Goal: Task Accomplishment & Management: Complete application form

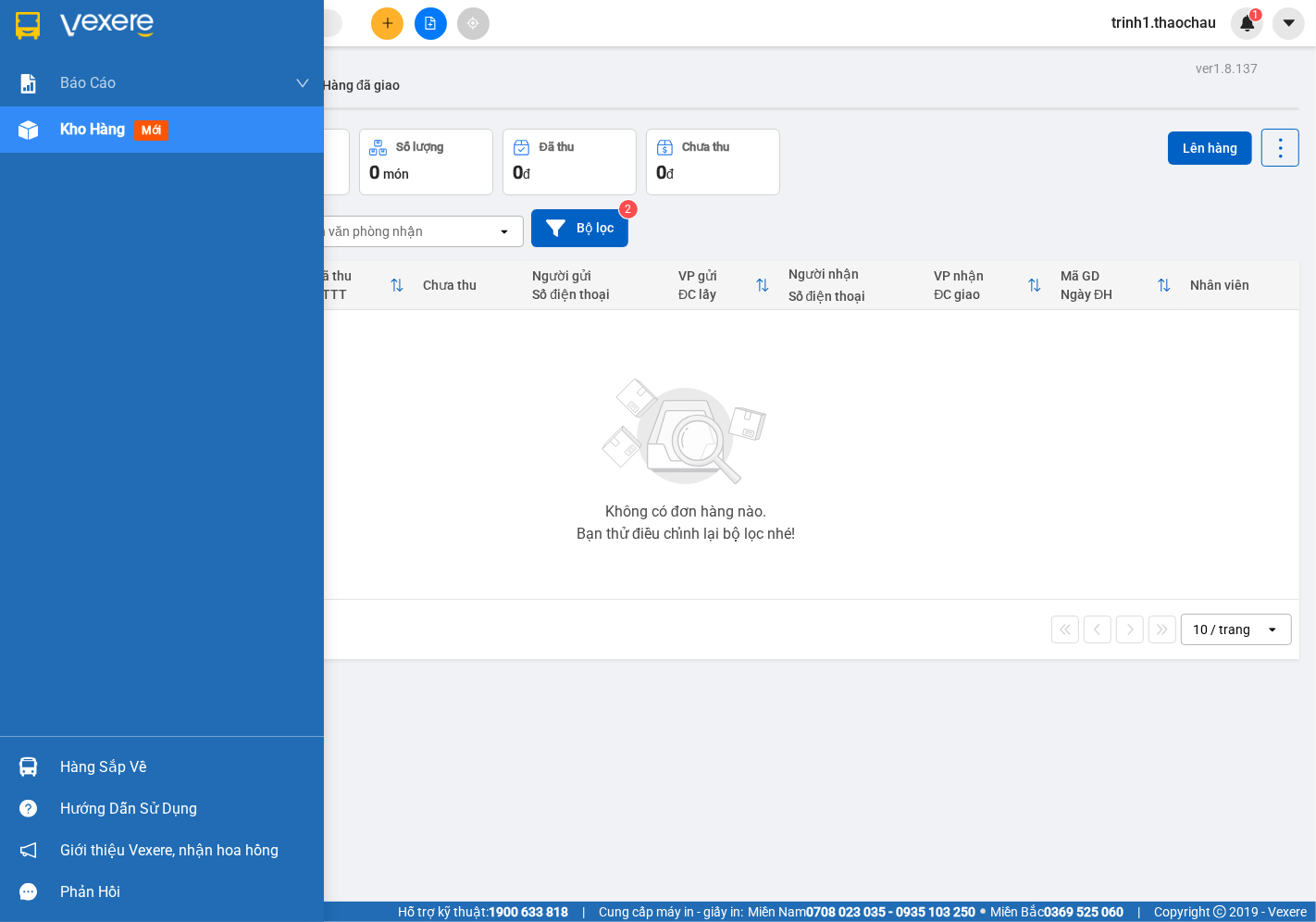
click at [76, 763] on div "Hàng sắp về" at bounding box center [185, 767] width 250 height 28
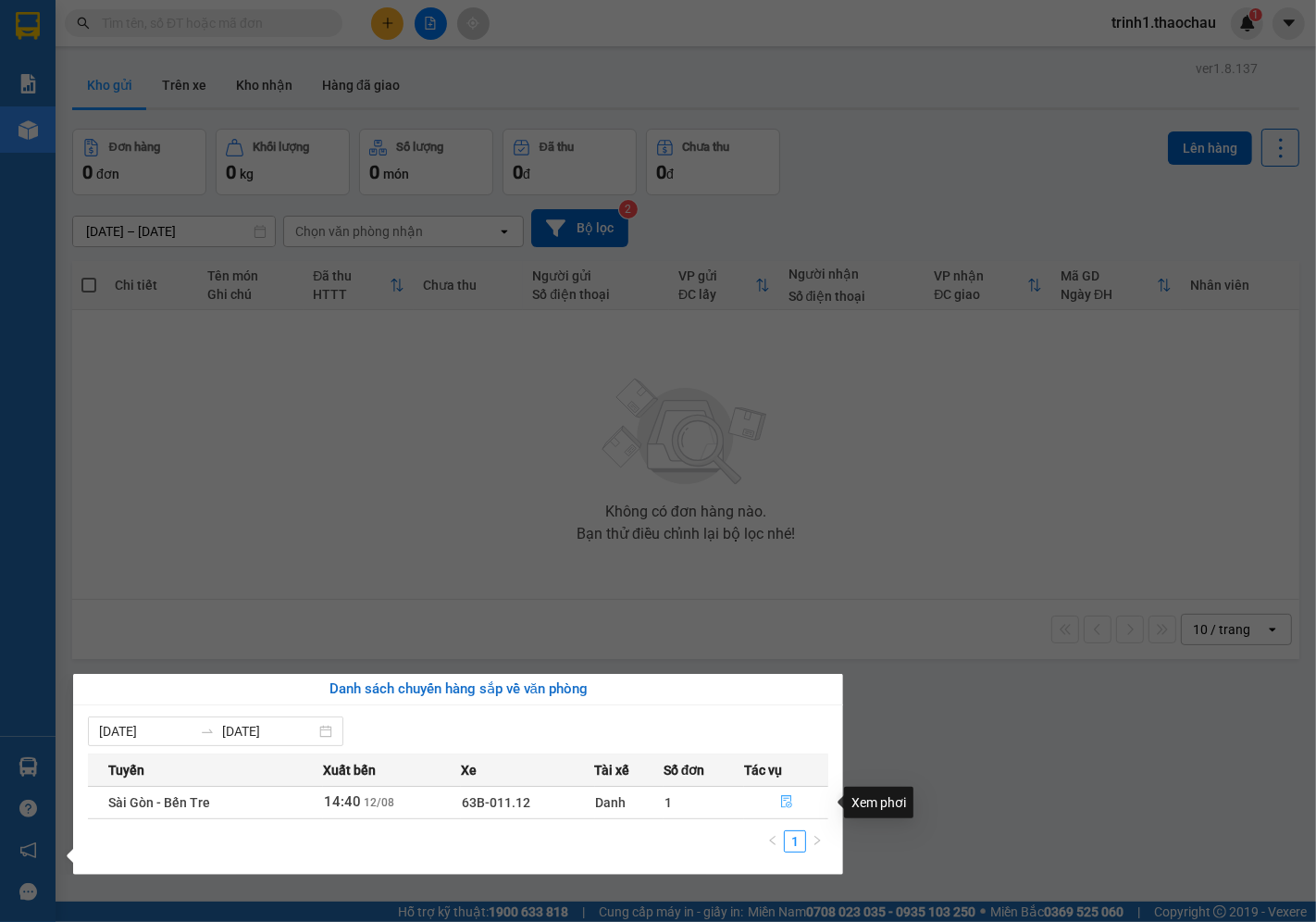
click at [784, 797] on icon "file-done" at bounding box center [787, 802] width 11 height 13
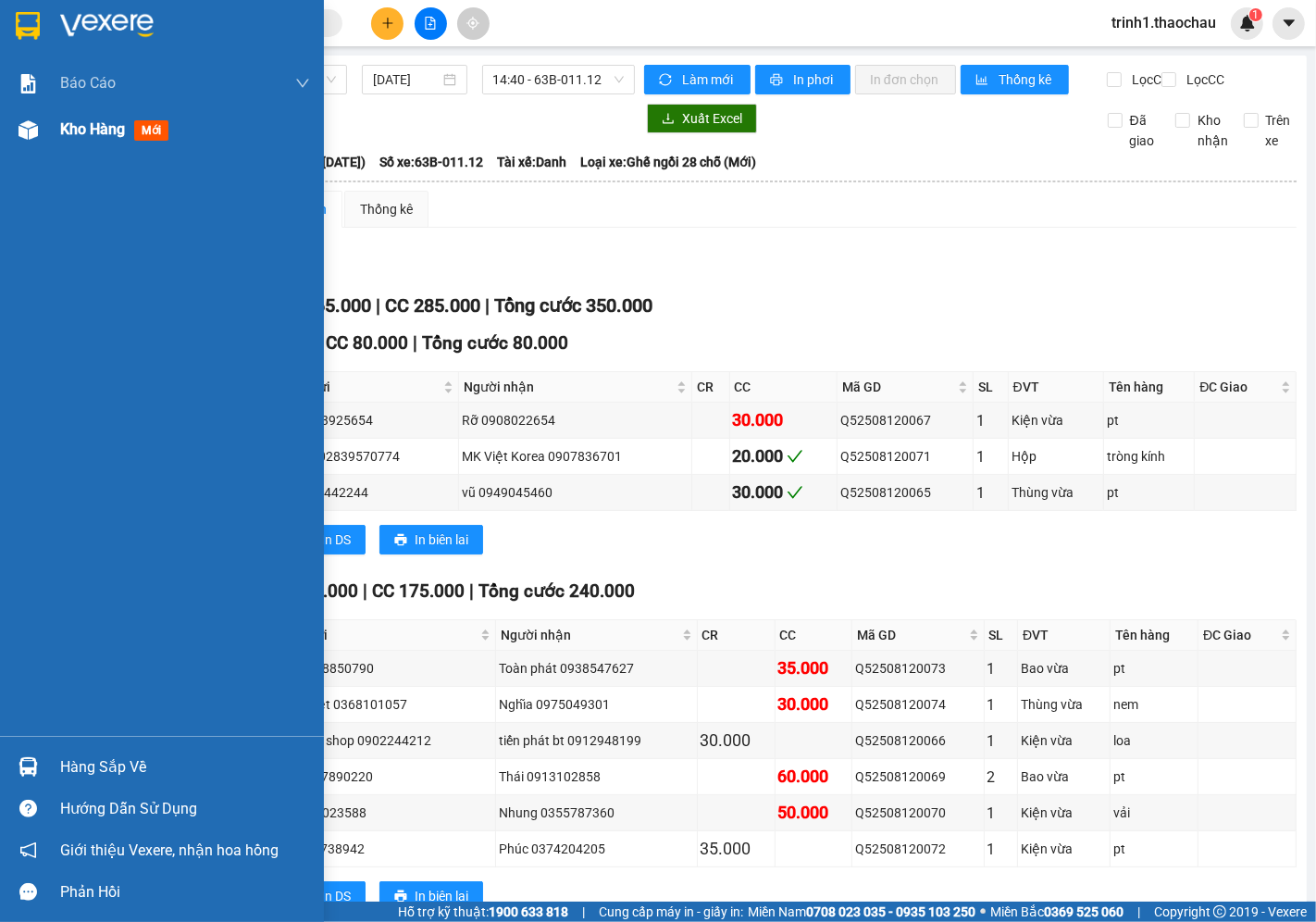
click at [104, 145] on div "Kho hàng mới" at bounding box center [185, 129] width 250 height 46
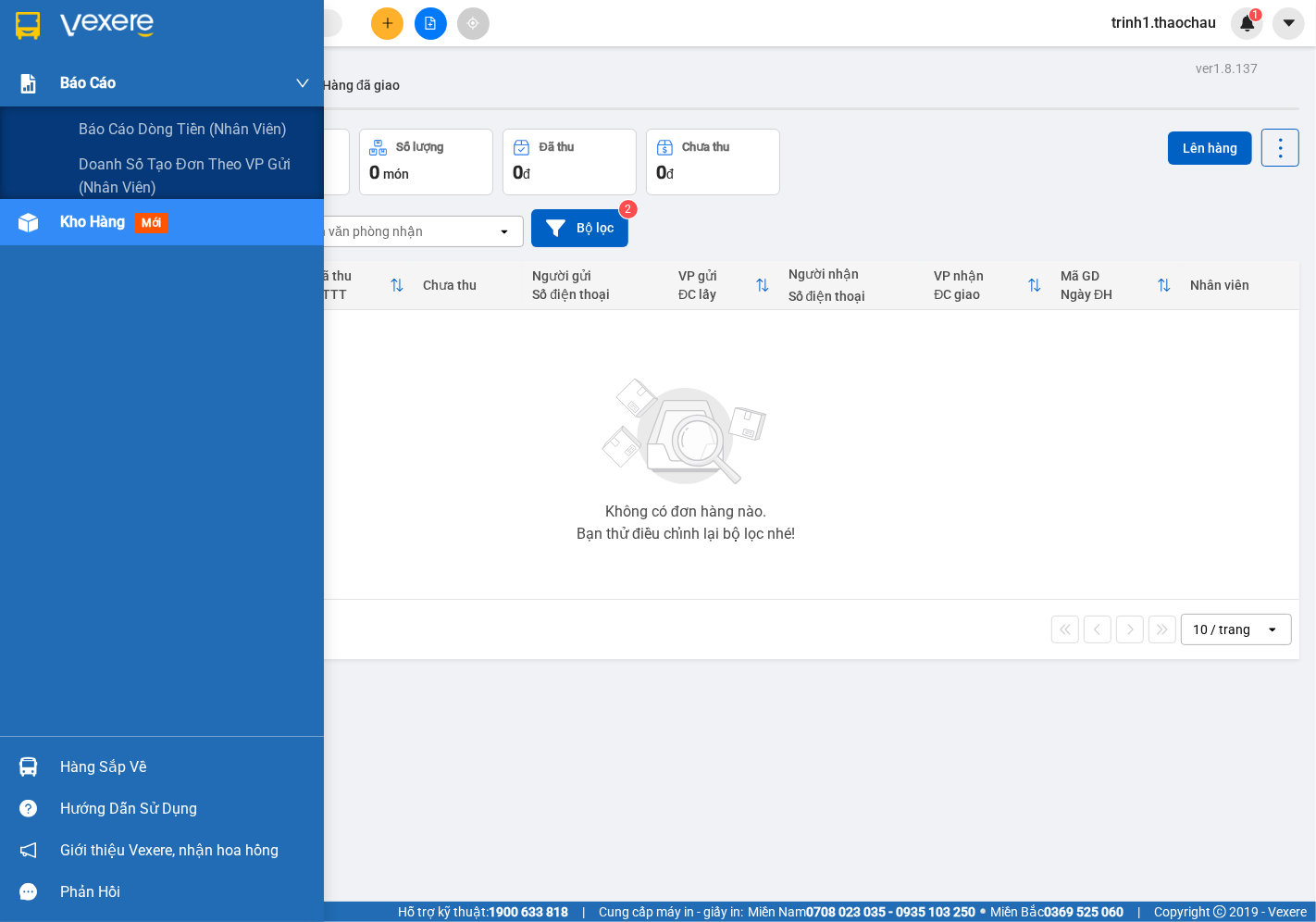
click at [43, 97] on div at bounding box center [29, 84] width 32 height 32
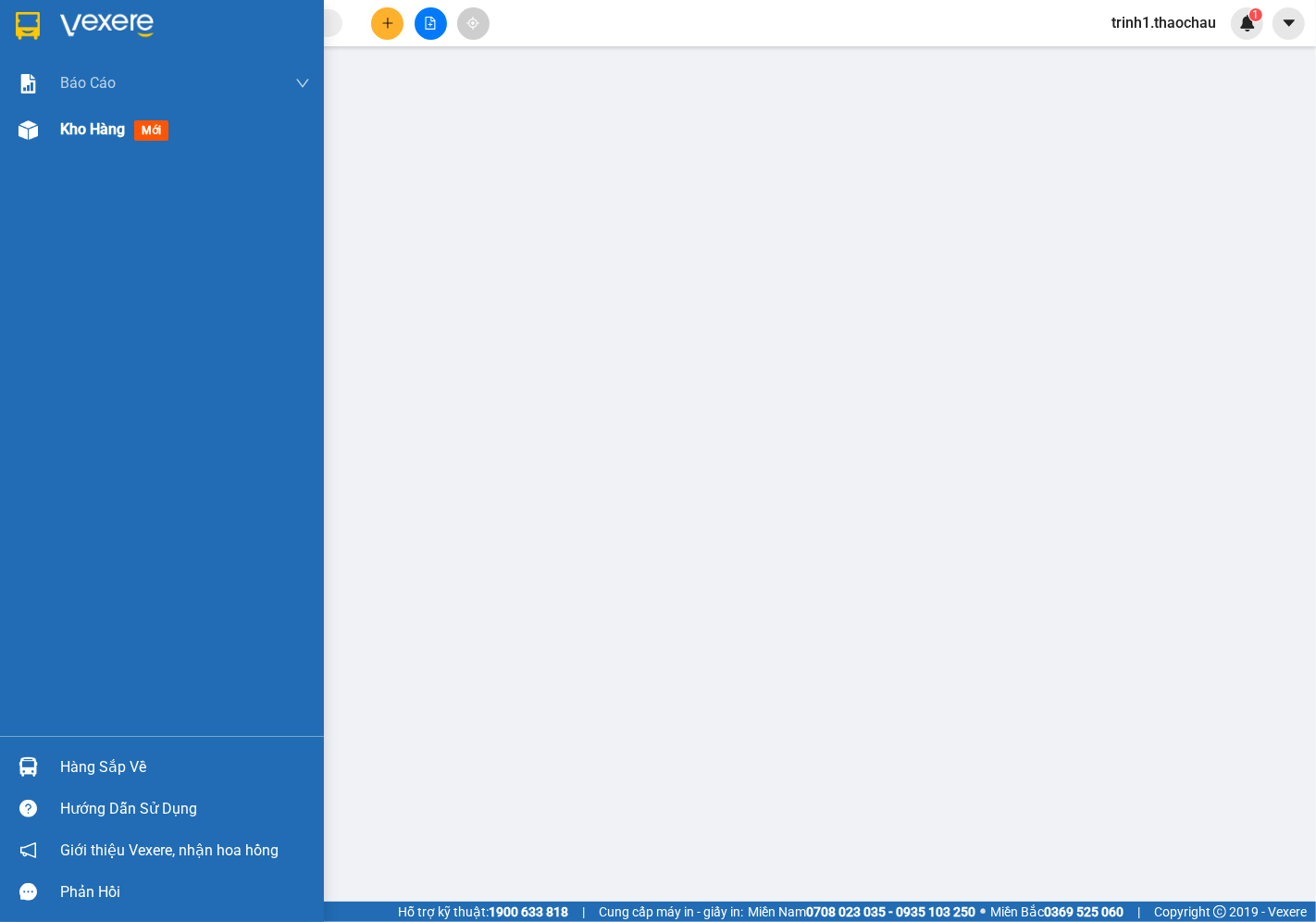
click at [57, 137] on div "Kho hàng mới" at bounding box center [161, 129] width 324 height 46
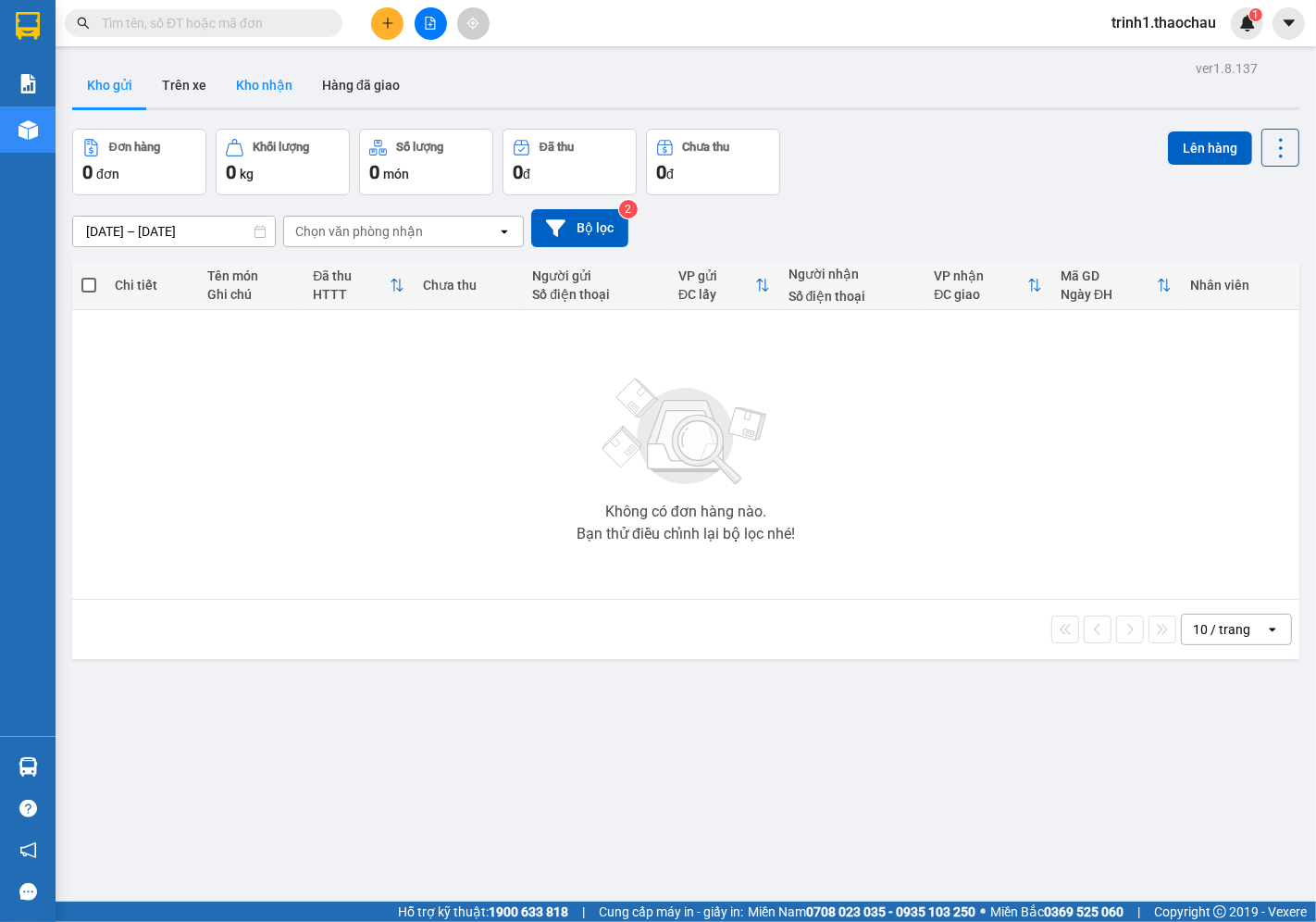
click at [297, 96] on button "Kho nhận" at bounding box center [265, 85] width 86 height 45
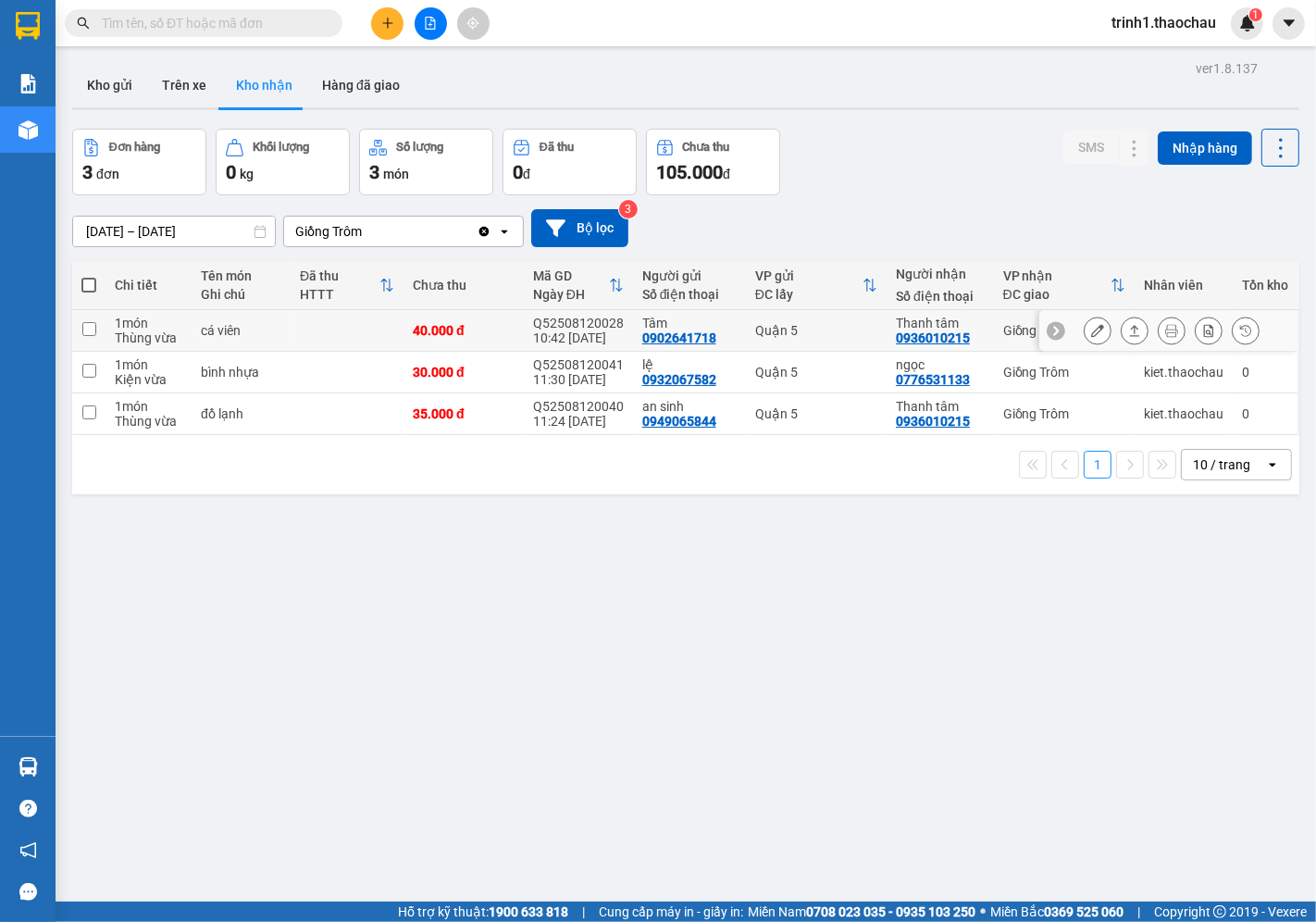
click at [274, 326] on div "cá viên" at bounding box center [241, 331] width 80 height 15
checkbox input "true"
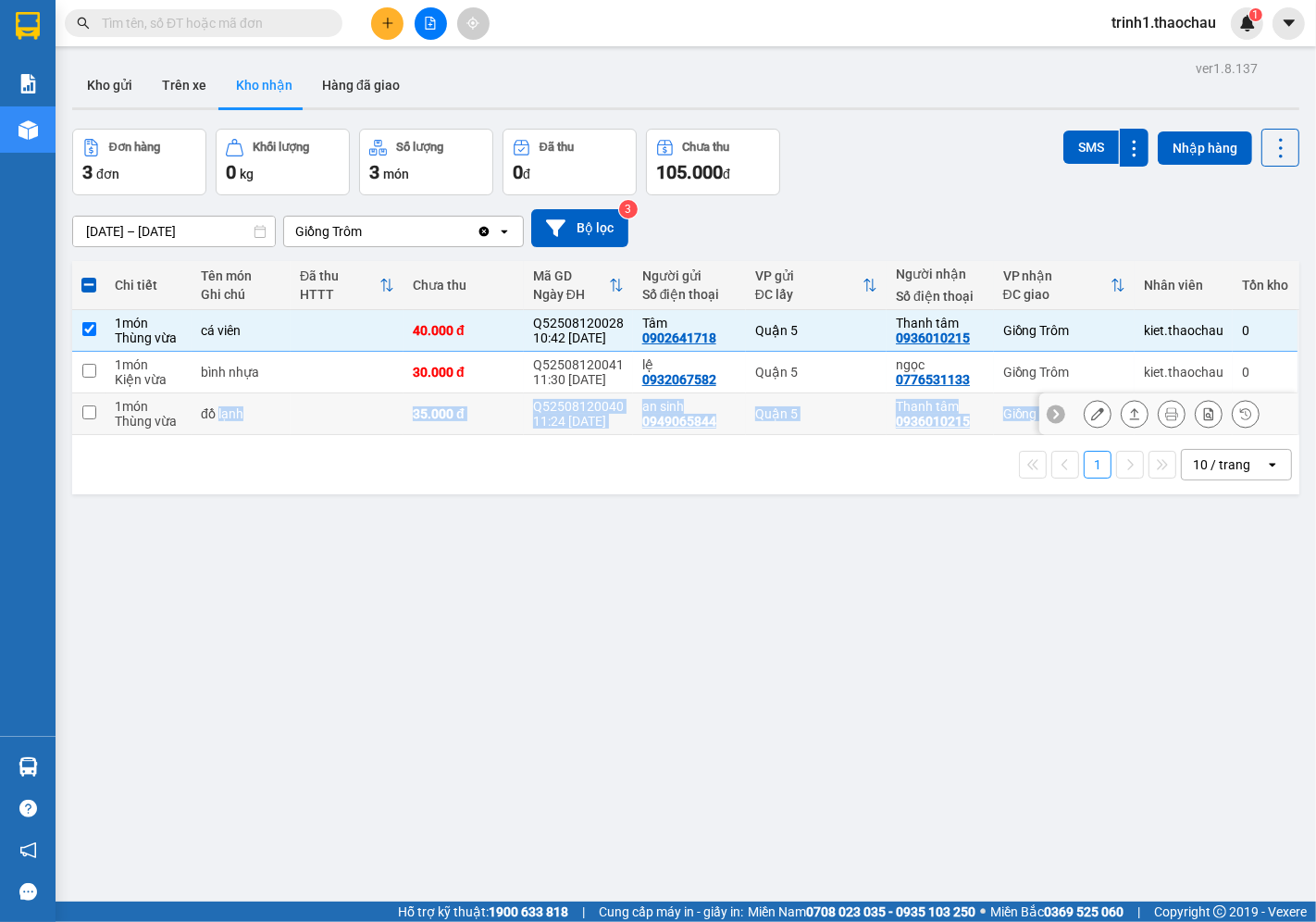
click at [254, 482] on div "Chi tiết Tên món Ghi chú Đã thu HTTT Chưa thu Mã GD Ngày ĐH Người gửi Số điện t…" at bounding box center [686, 377] width 1227 height 233
click at [309, 413] on td at bounding box center [347, 415] width 113 height 42
checkbox input "true"
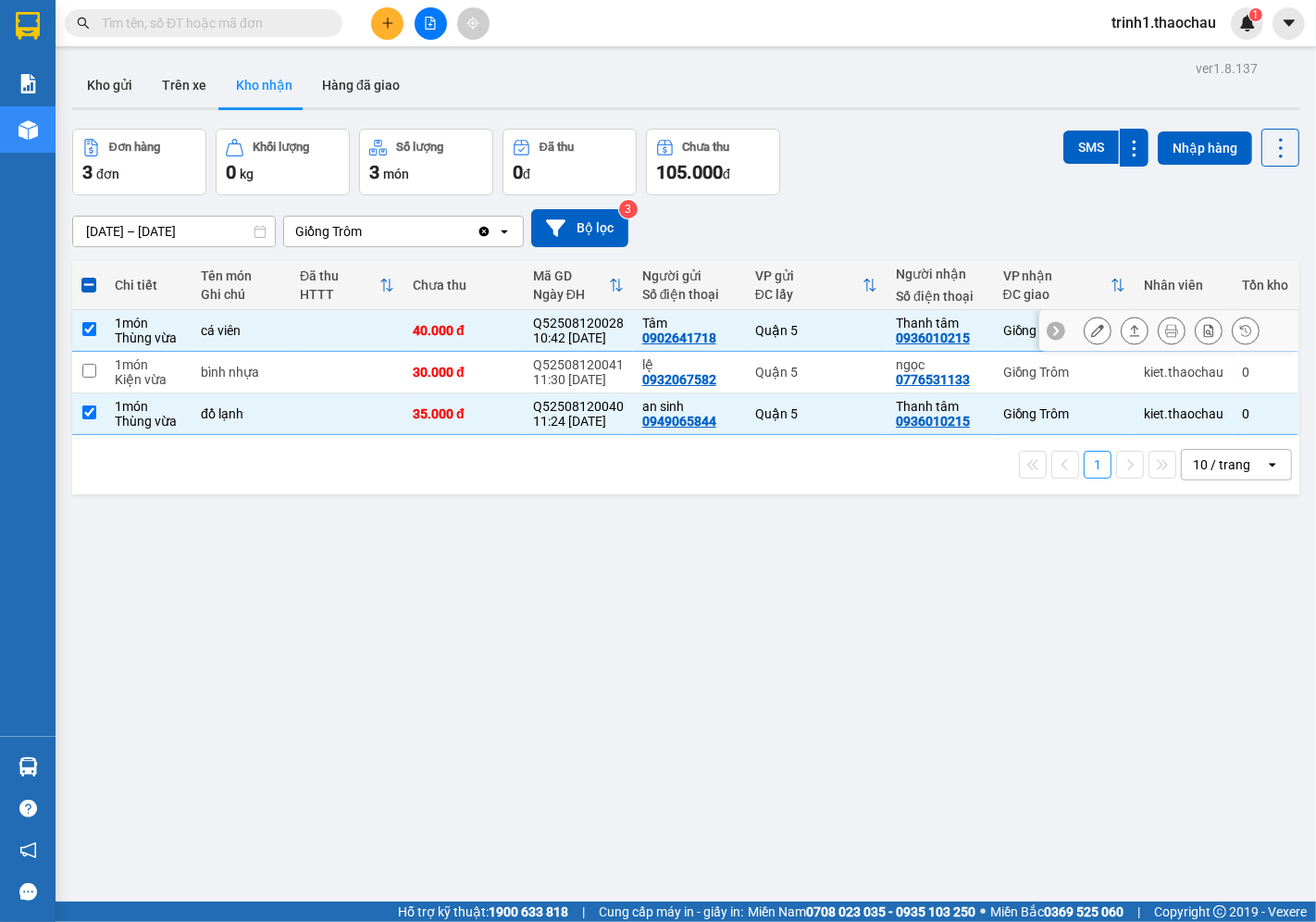
click at [338, 319] on td at bounding box center [347, 332] width 113 height 42
checkbox input "false"
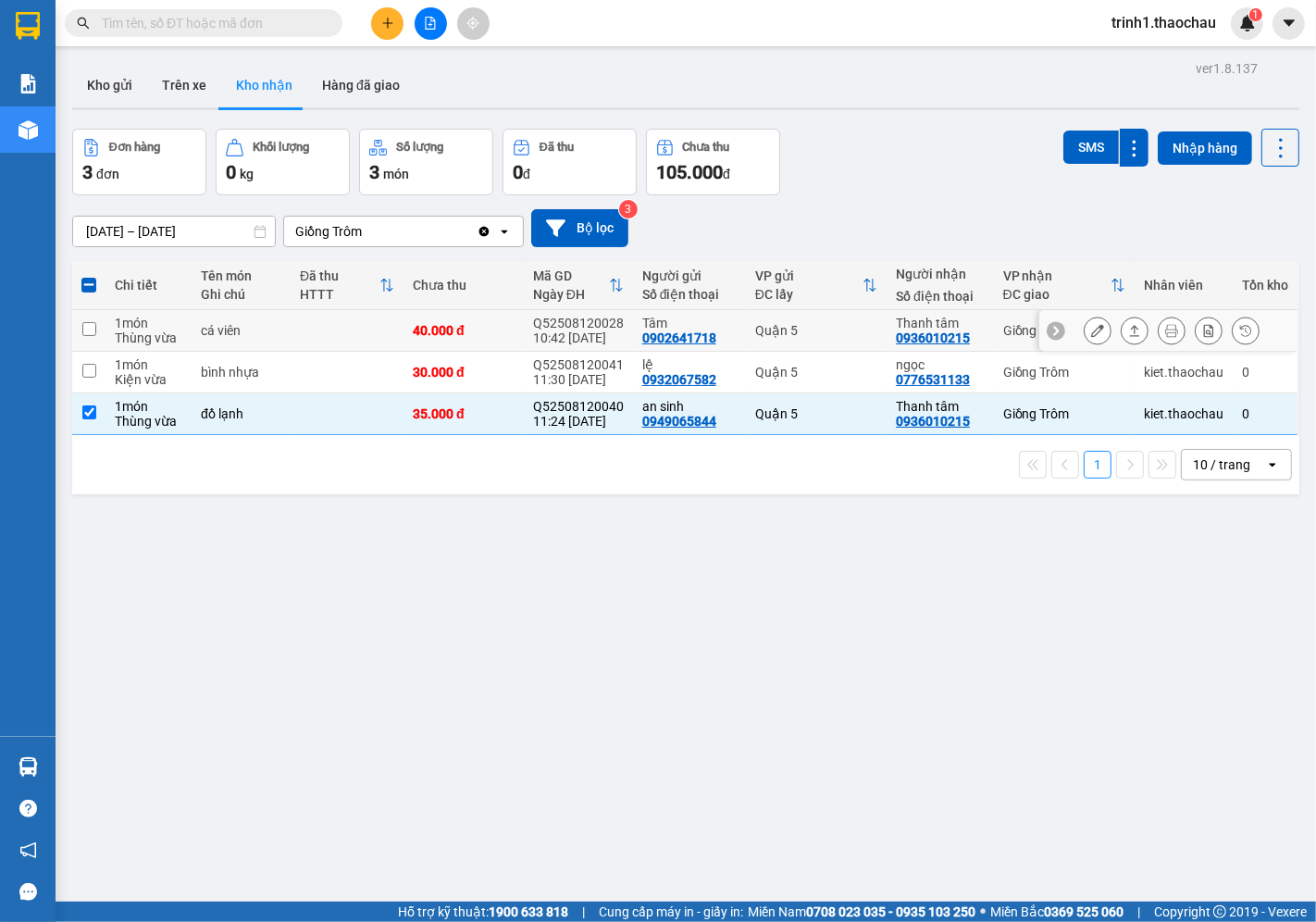
click at [1128, 334] on icon at bounding box center [1135, 331] width 13 height 13
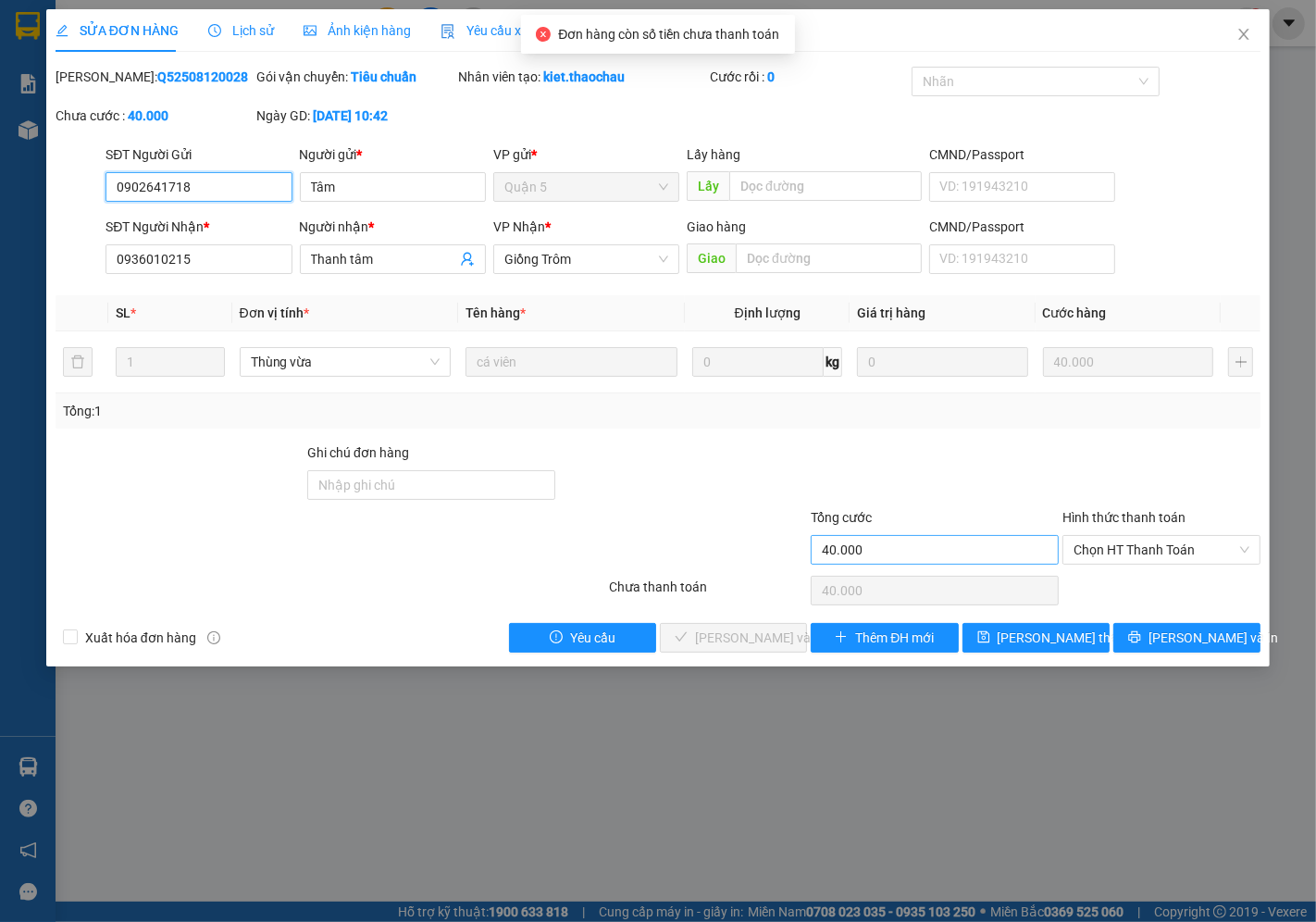
type input "0902641718"
type input "Tâm"
type input "0936010215"
type input "Thanh tâm"
type input "40.000"
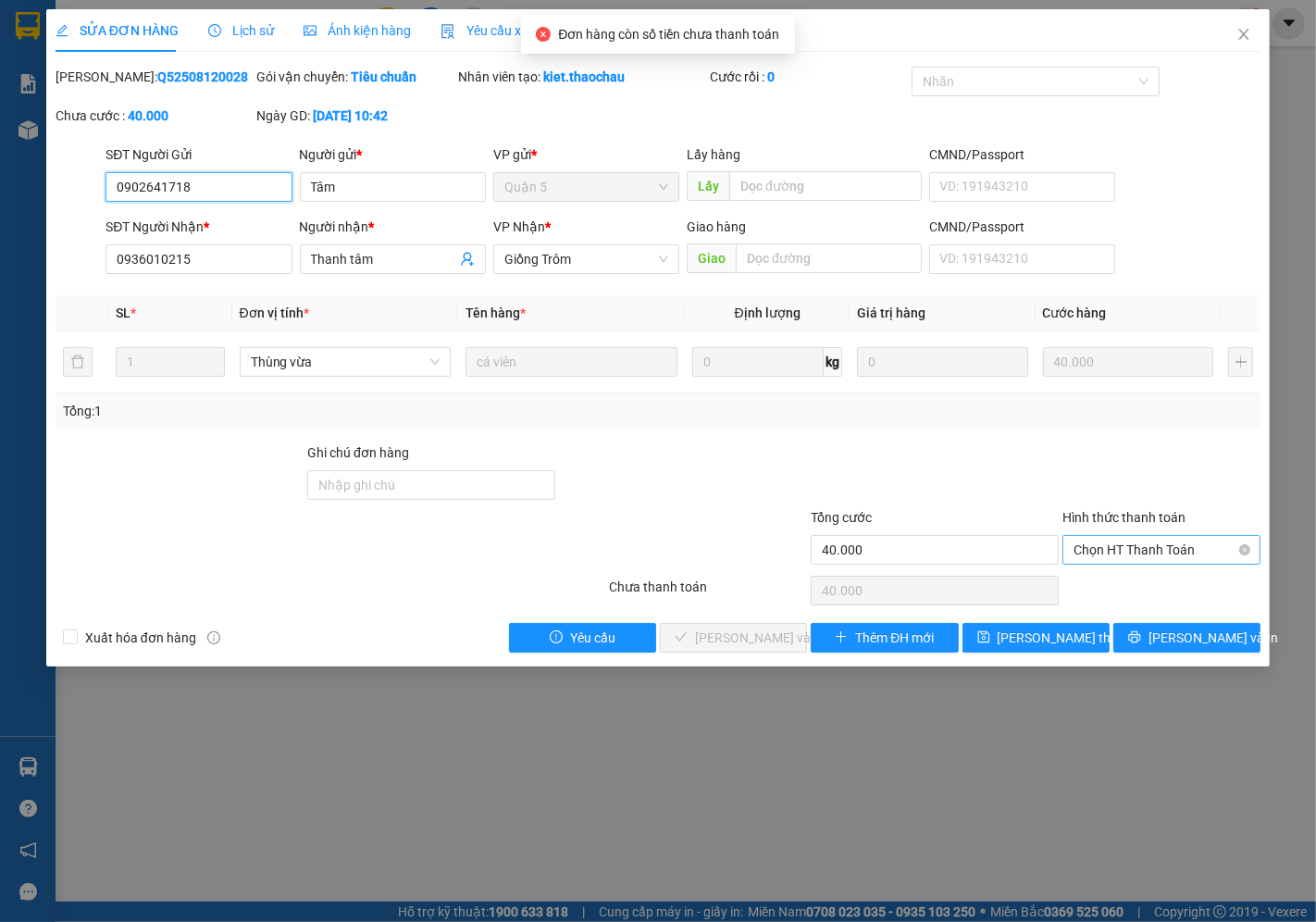
click at [1177, 559] on span "Chọn HT Thanh Toán" at bounding box center [1161, 549] width 176 height 28
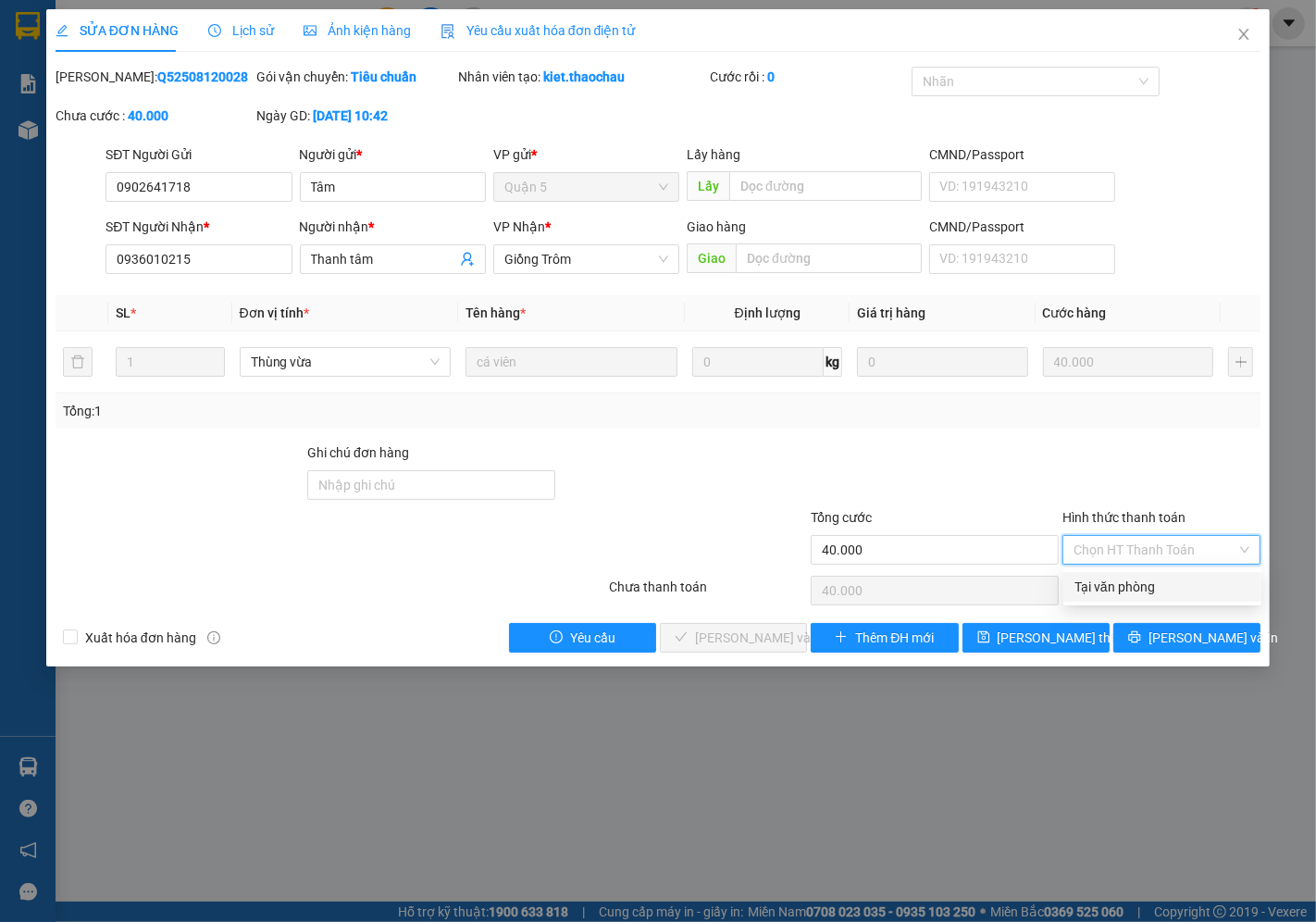
click at [1090, 587] on div "Tại văn phòng" at bounding box center [1162, 587] width 176 height 20
type input "0"
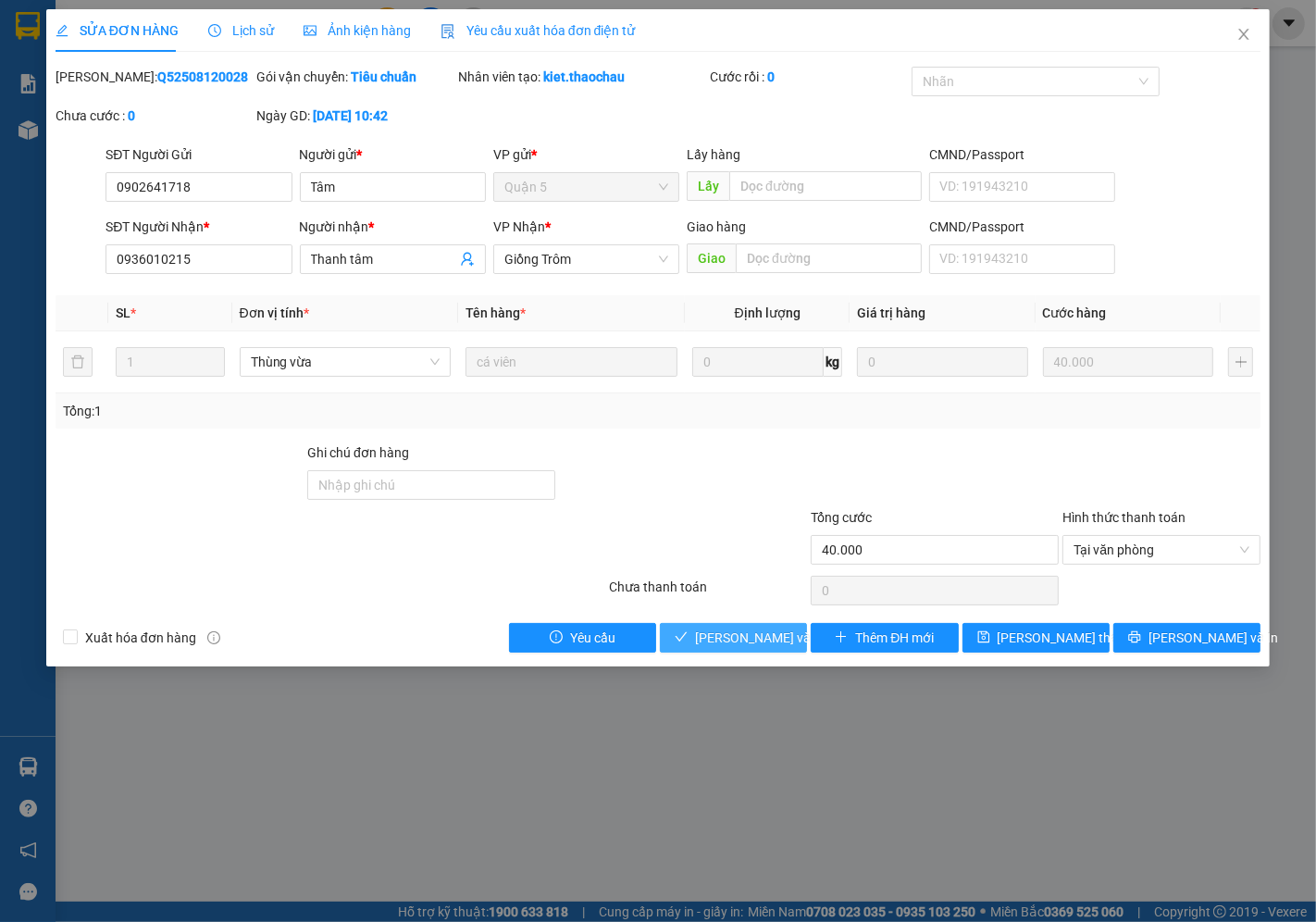
click at [718, 628] on span "[PERSON_NAME] và Giao hàng" at bounding box center [784, 637] width 178 height 20
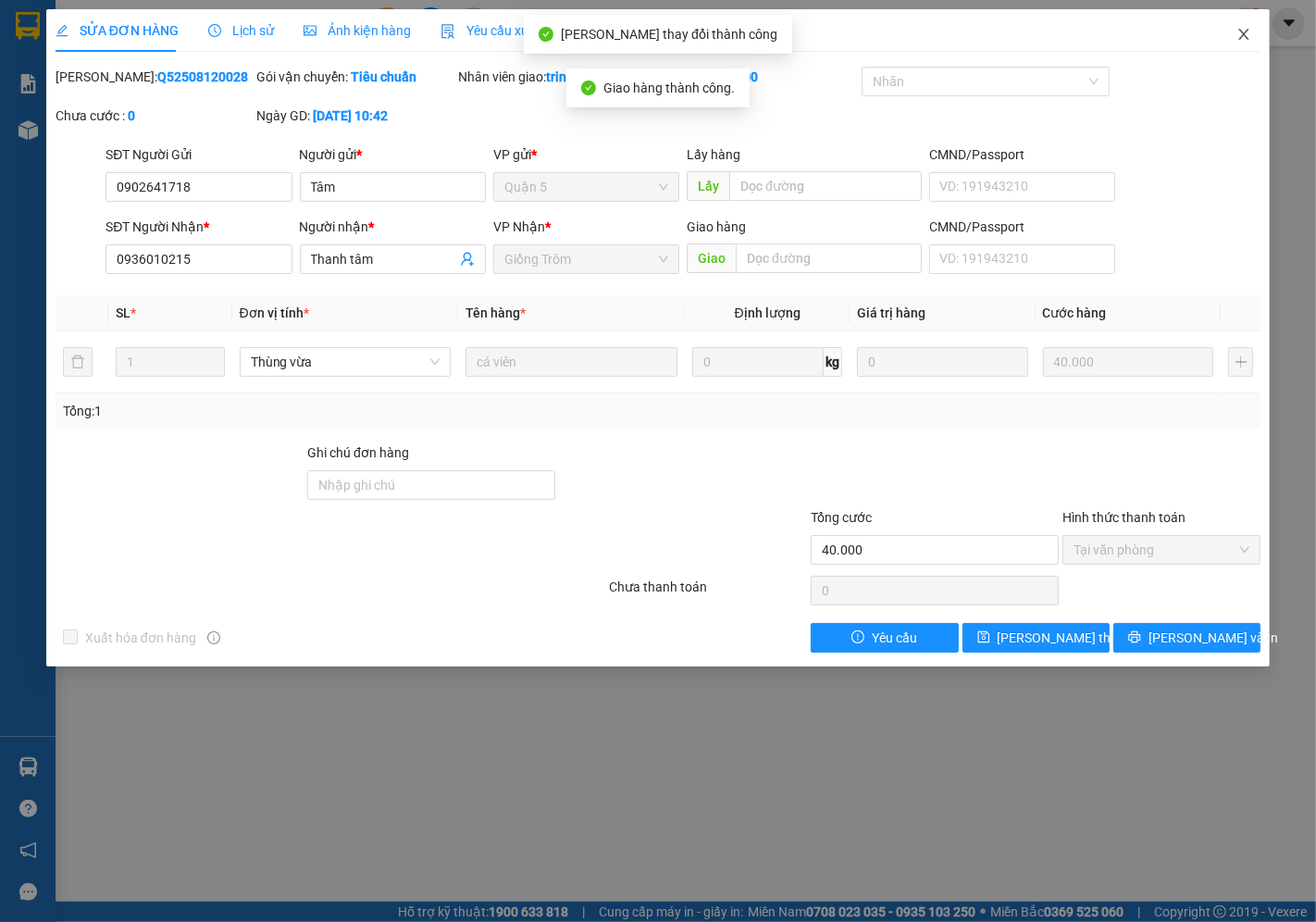
click at [1255, 37] on span "Close" at bounding box center [1243, 35] width 52 height 52
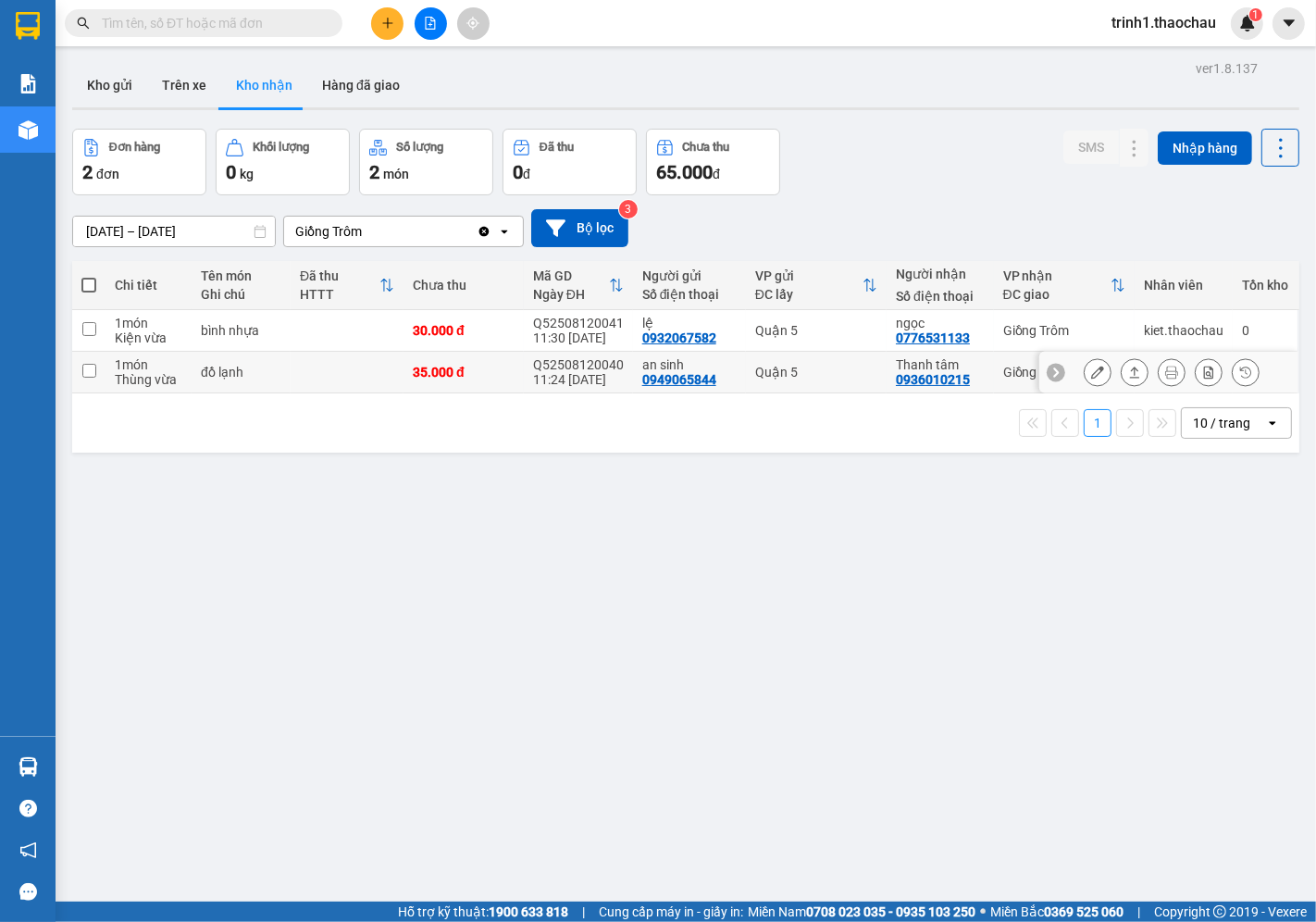
click at [815, 369] on div "Quận 5" at bounding box center [817, 373] width 122 height 15
checkbox input "true"
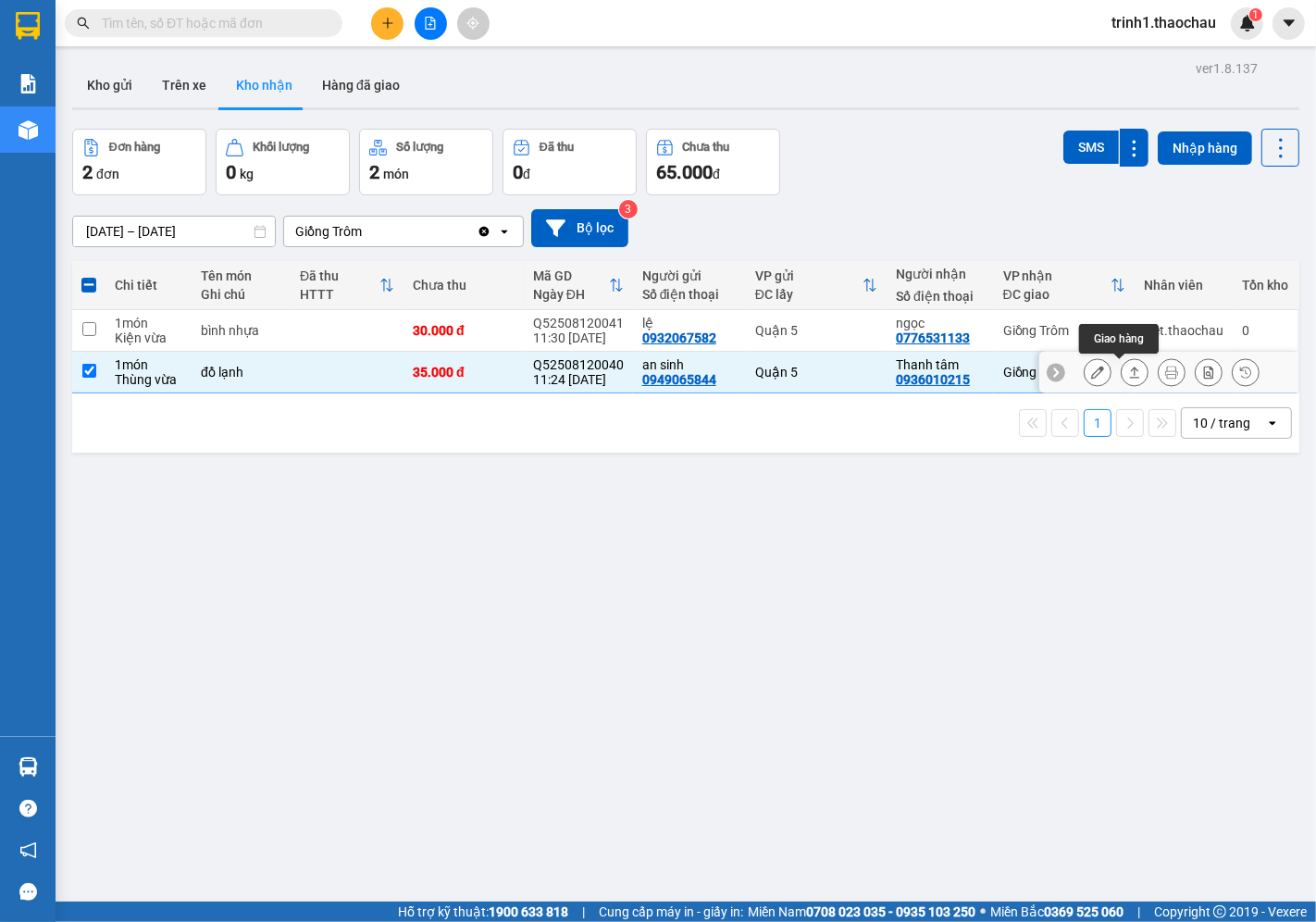
click at [1121, 381] on button at bounding box center [1134, 373] width 26 height 32
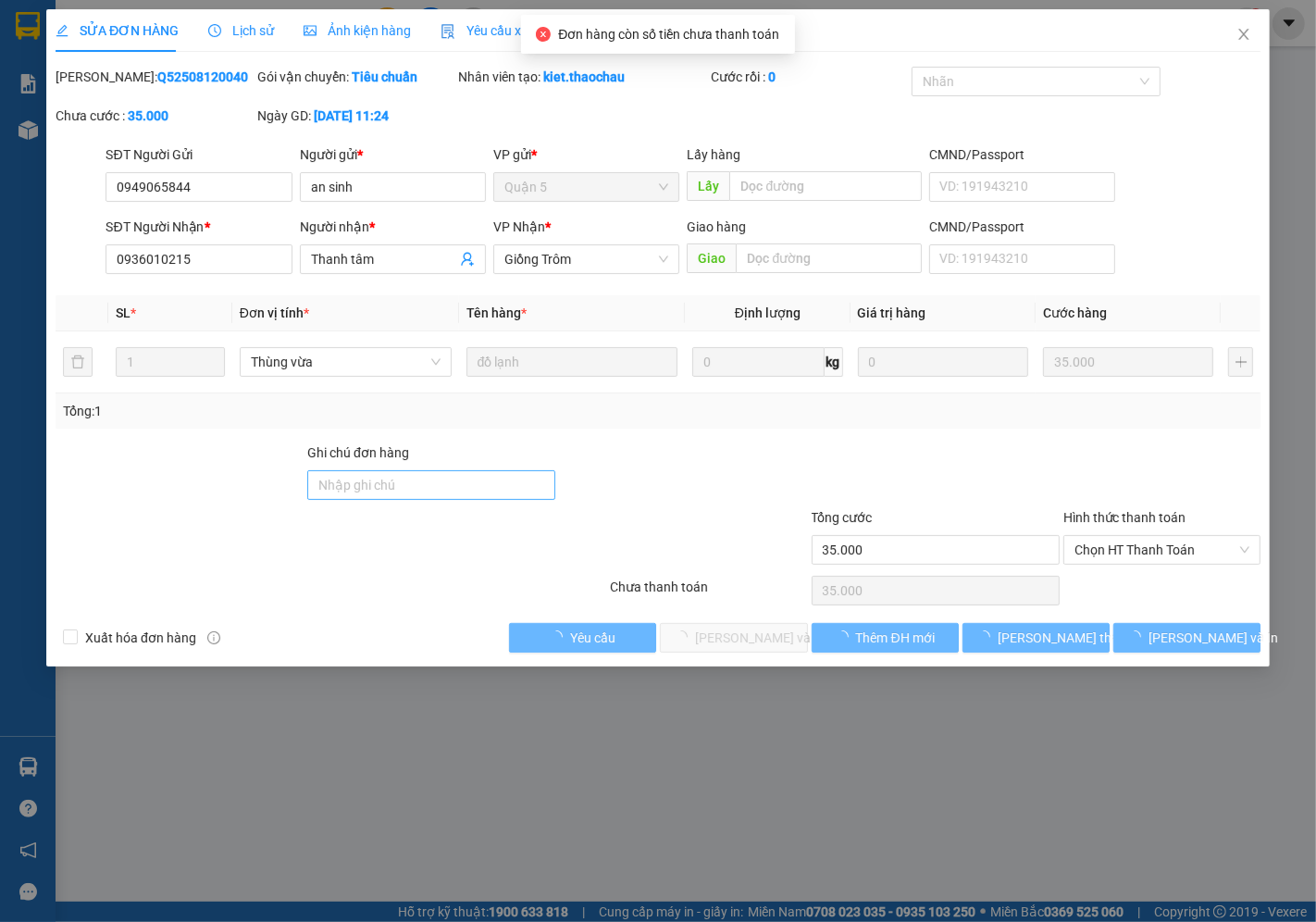
type input "0949065844"
type input "an sinh"
type input "0936010215"
type input "Thanh tâm"
type input "35.000"
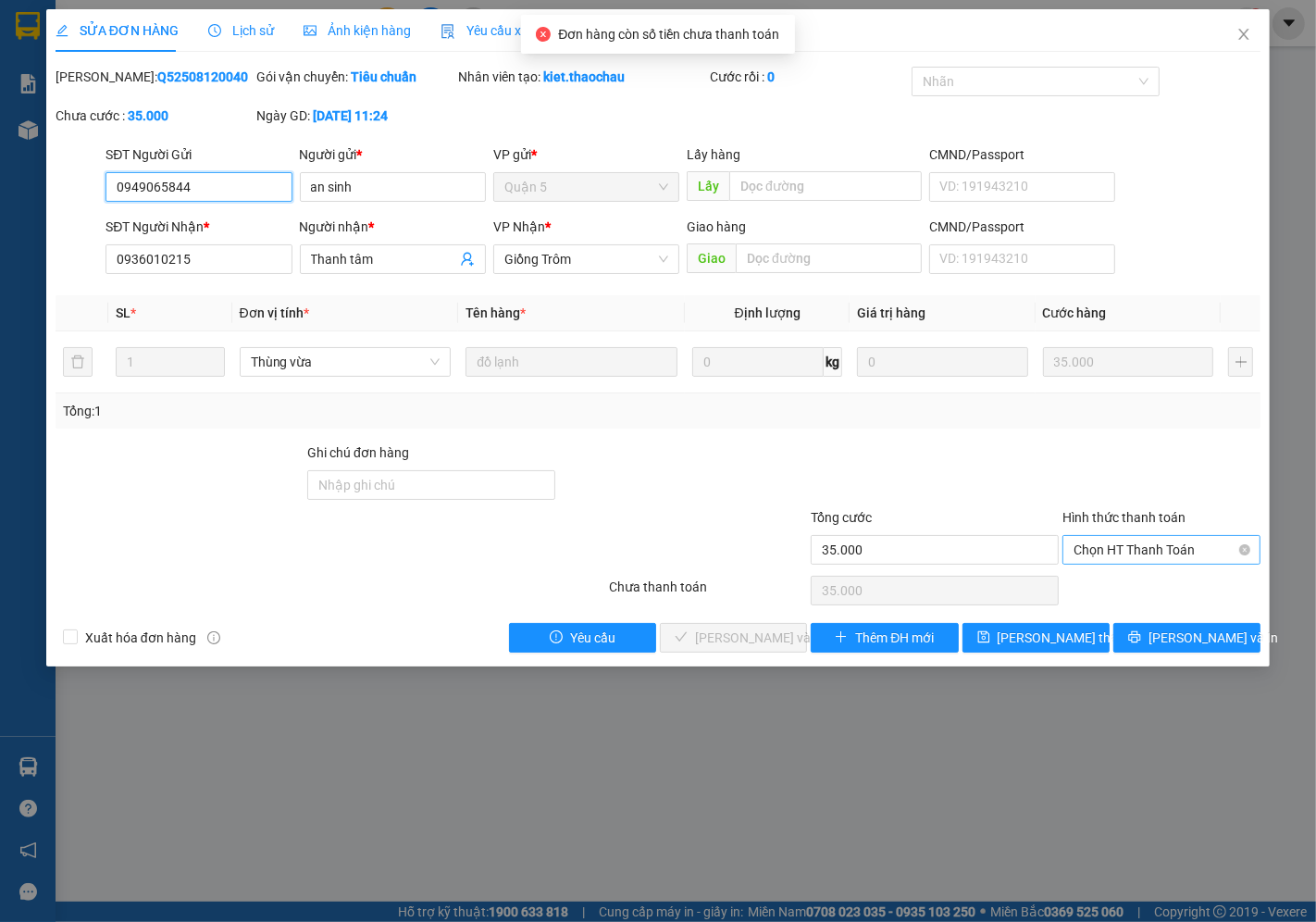
click at [1177, 545] on span "Chọn HT Thanh Toán" at bounding box center [1161, 549] width 176 height 28
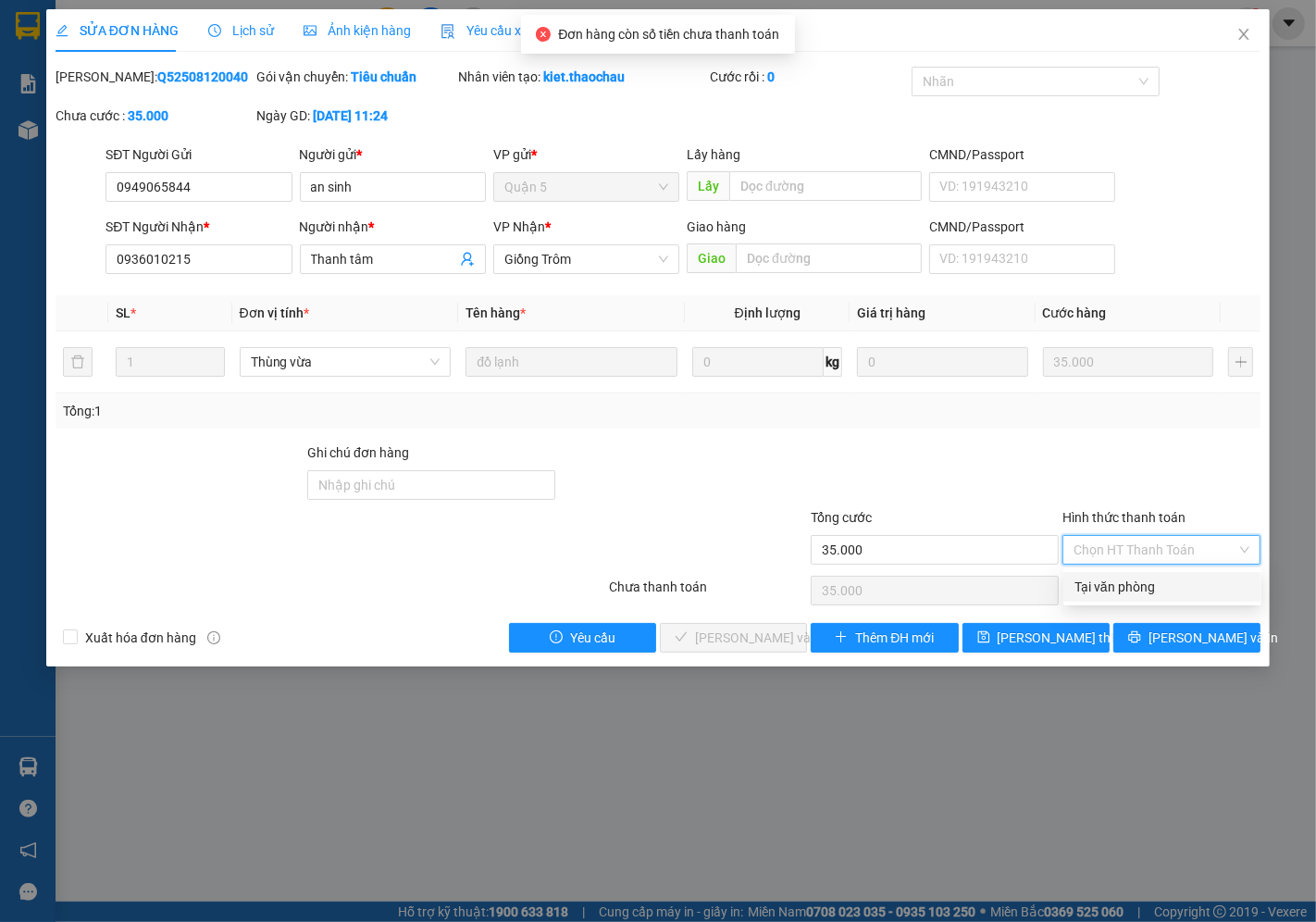
click at [1114, 584] on div "Tại văn phòng" at bounding box center [1162, 587] width 176 height 20
type input "0"
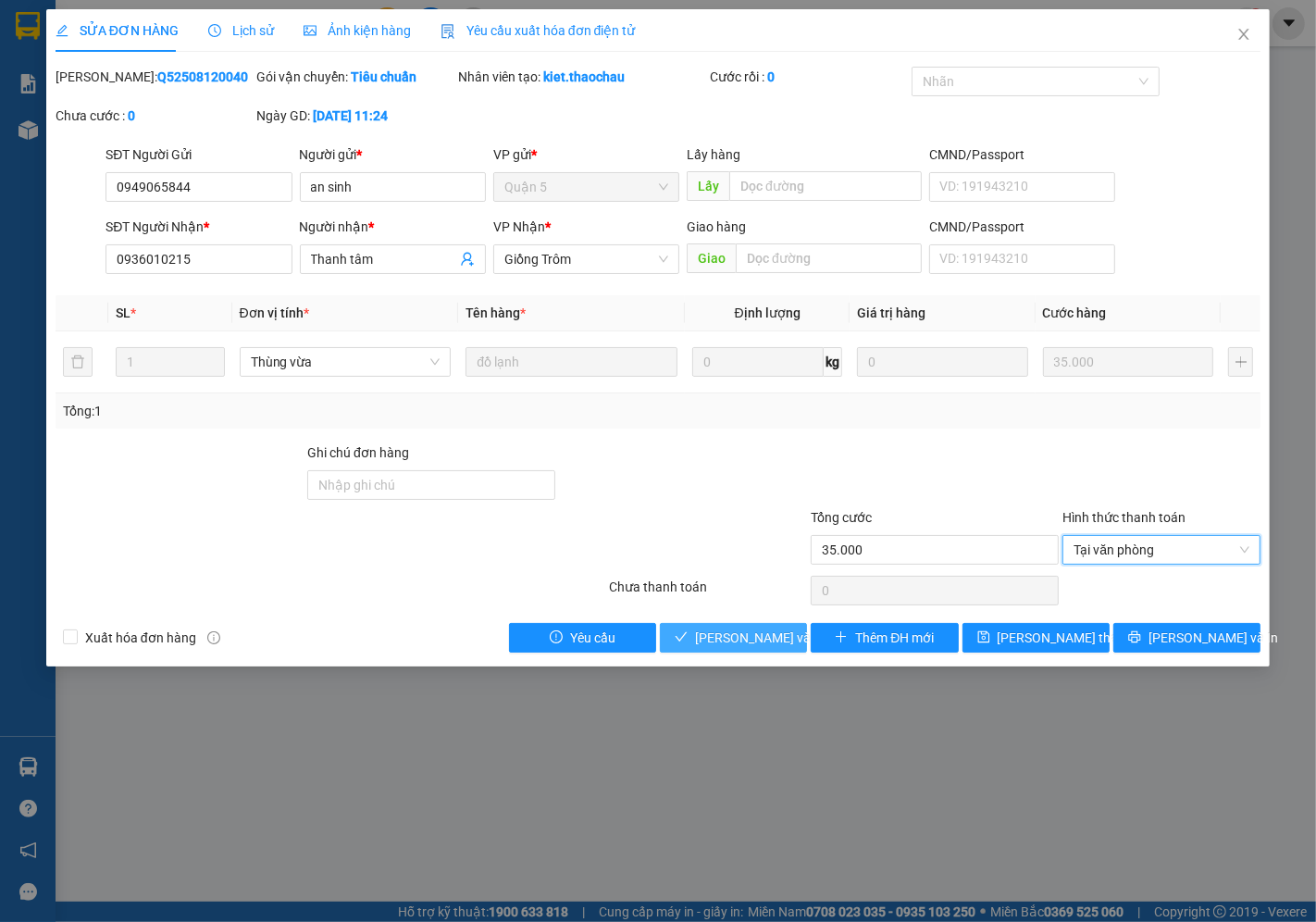
drag, startPoint x: 759, startPoint y: 632, endPoint x: 756, endPoint y: 642, distance: 10.4
click at [756, 642] on span "[PERSON_NAME] và Giao hàng" at bounding box center [784, 637] width 178 height 20
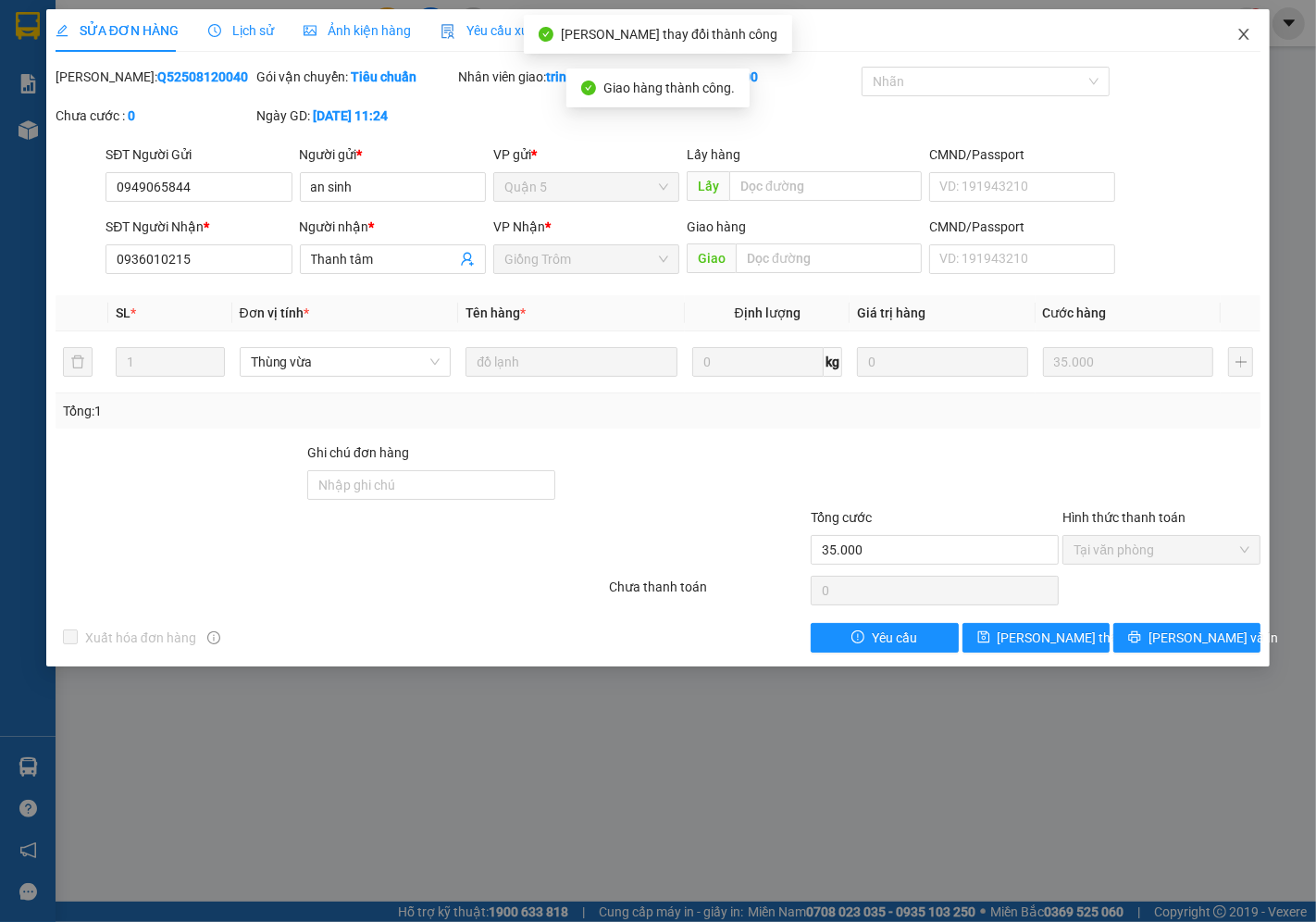
click at [1254, 38] on span "Close" at bounding box center [1243, 35] width 52 height 52
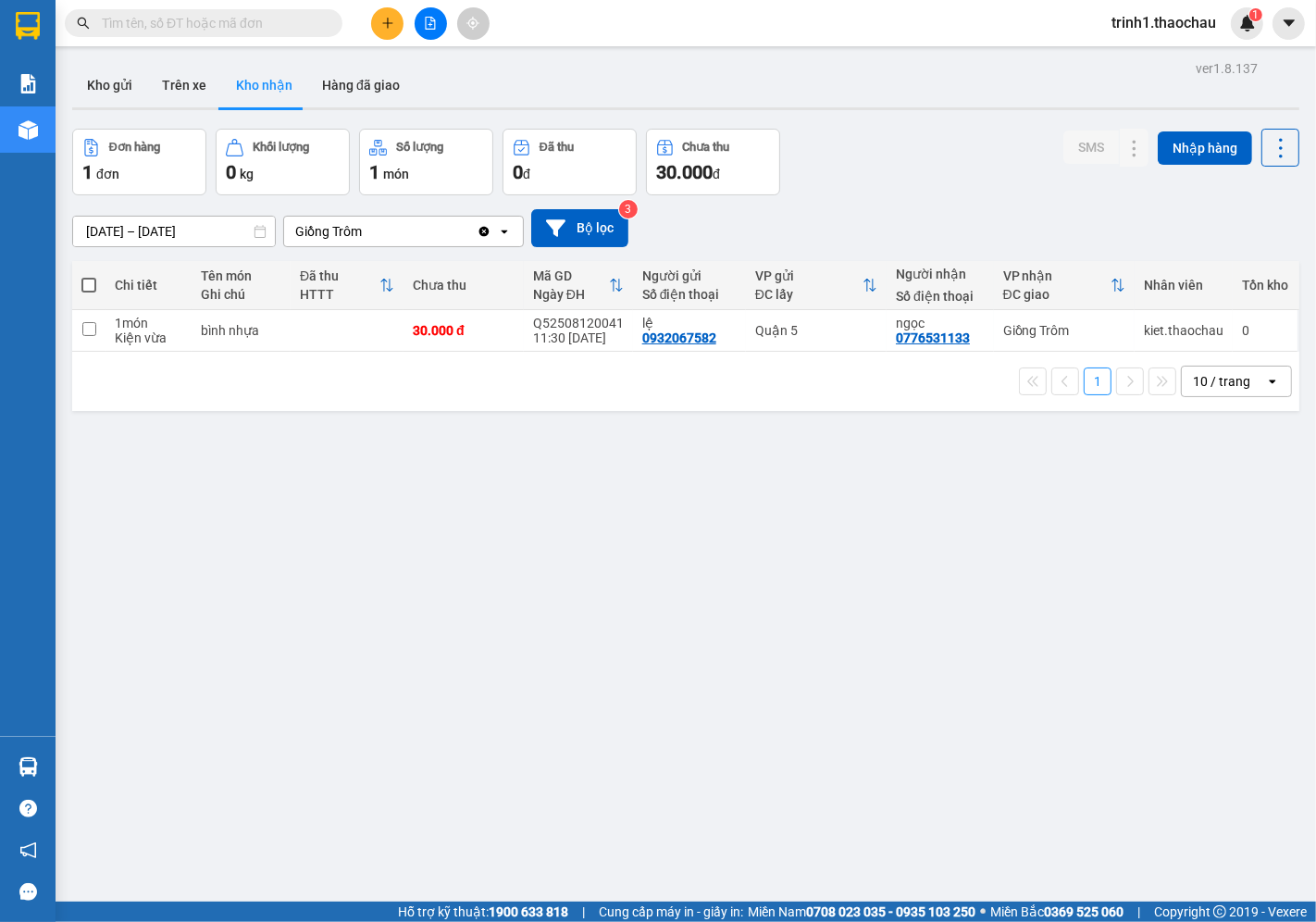
click at [155, 124] on div "ver 1.8.137 Kho gửi Trên xe Kho nhận Hàng đã giao Đơn hàng 1 đơn Khối lượng 0 k…" at bounding box center [686, 516] width 1242 height 922
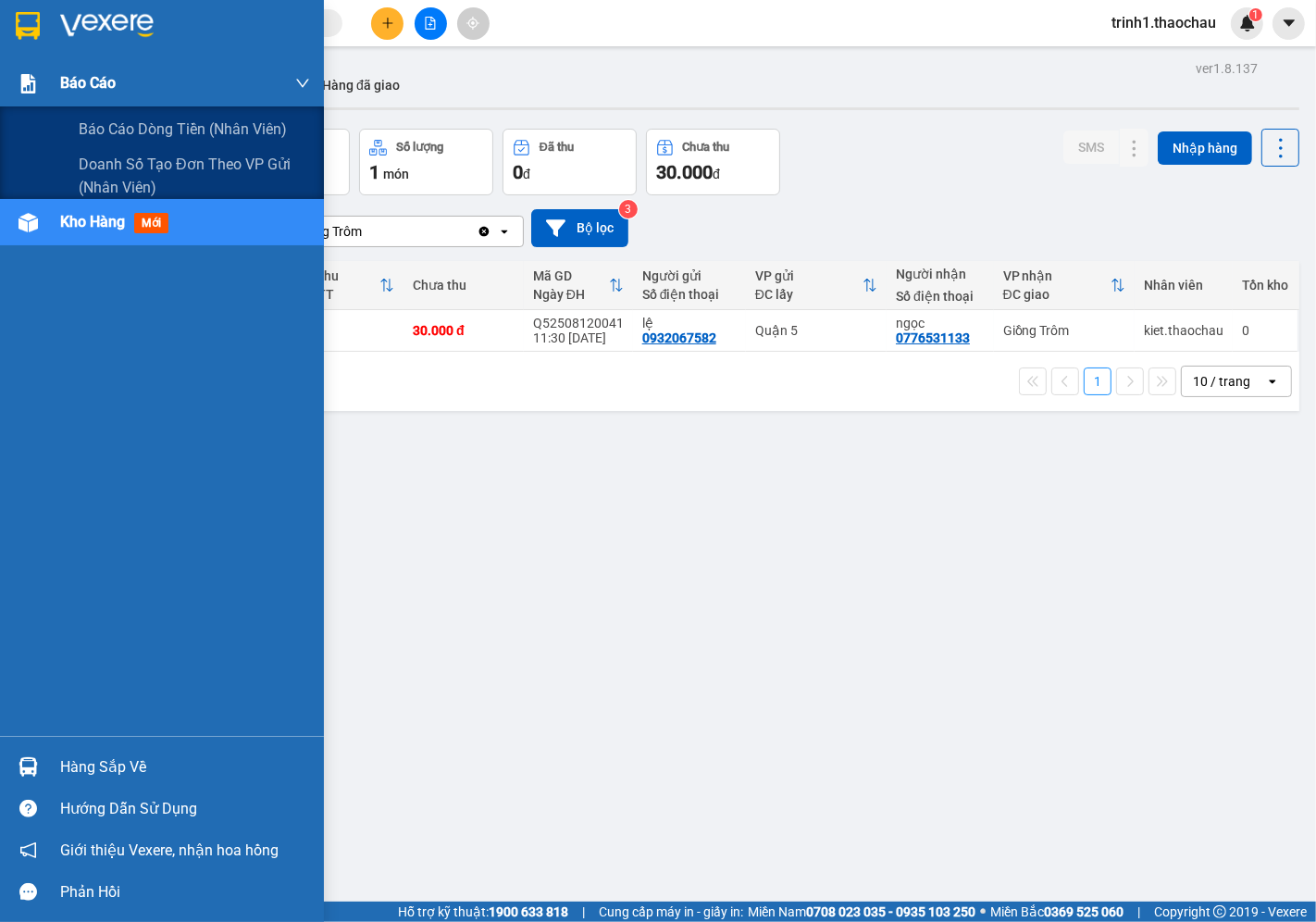
click at [15, 84] on div at bounding box center [29, 84] width 32 height 32
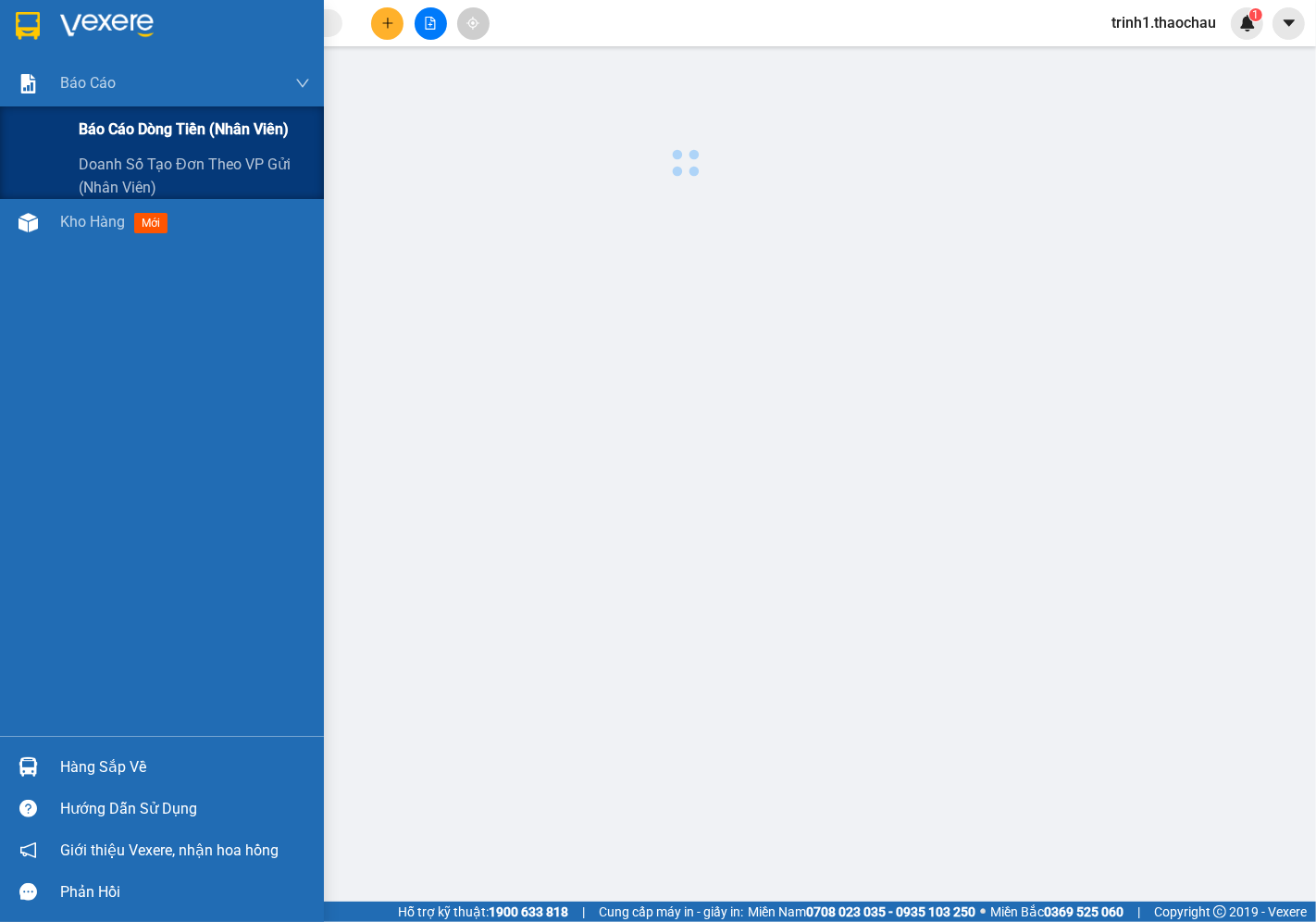
click at [109, 125] on span "Báo cáo dòng tiền (nhân viên)" at bounding box center [183, 129] width 210 height 23
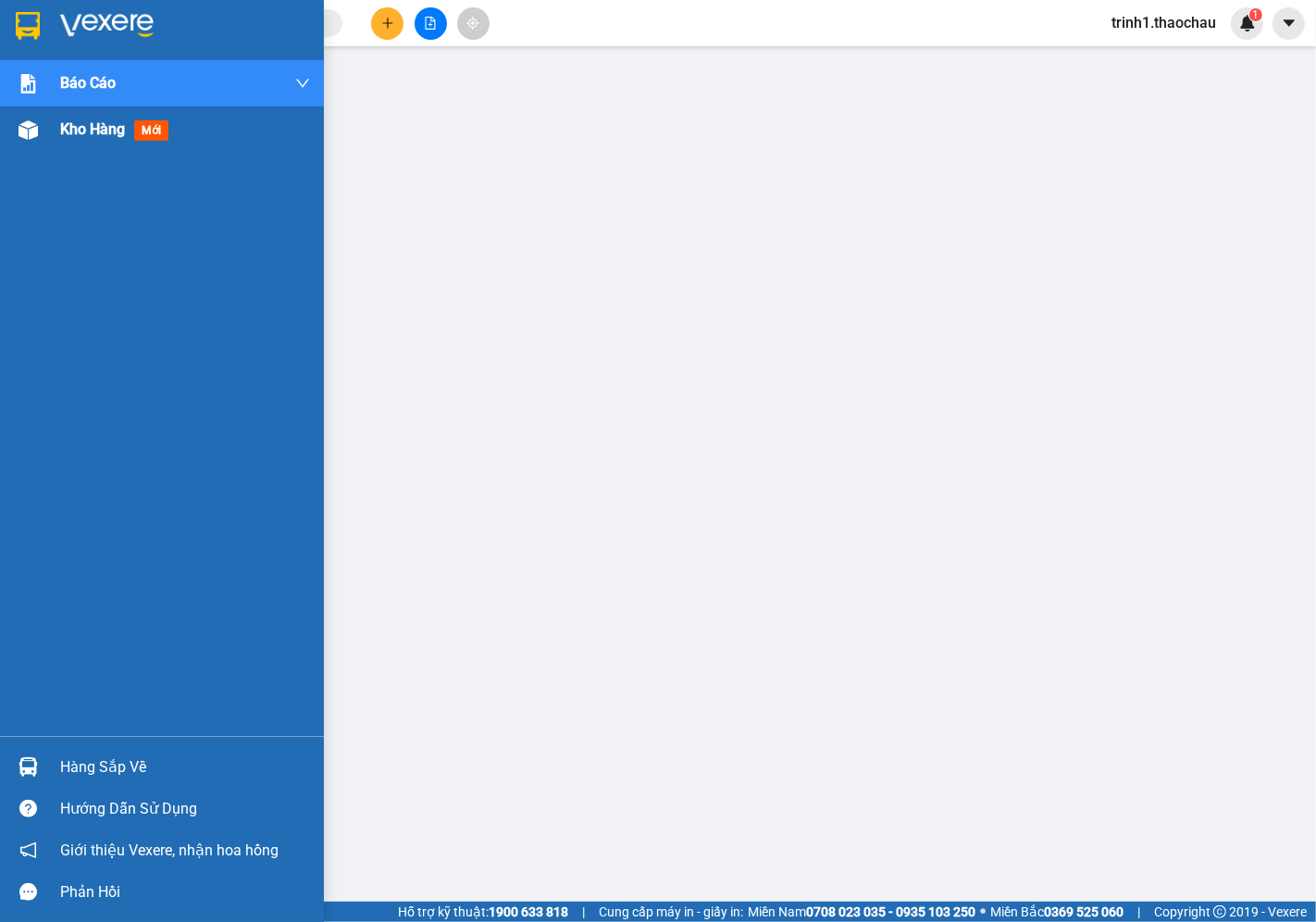
click at [22, 150] on div "Kho hàng mới" at bounding box center [161, 129] width 324 height 46
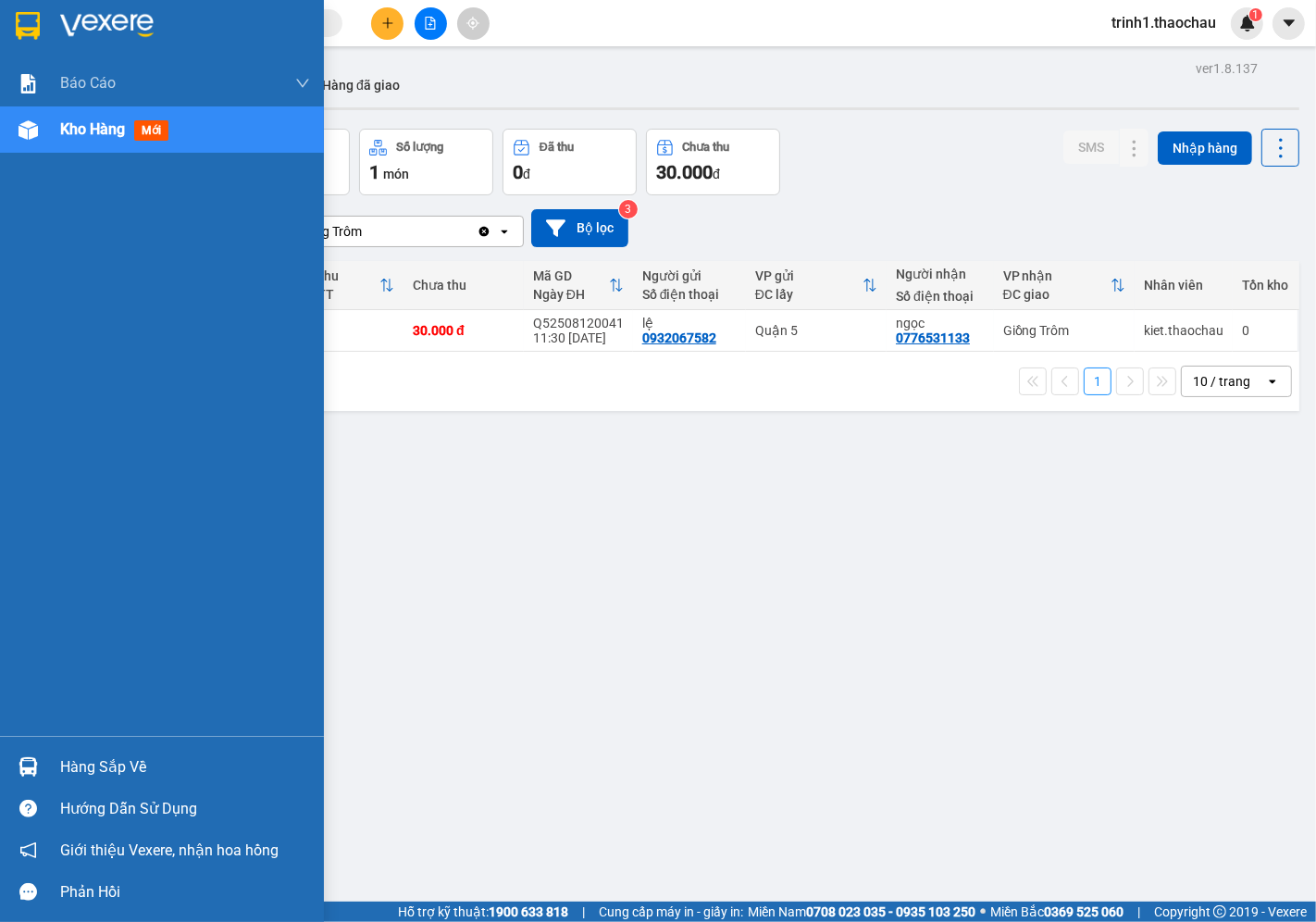
drag, startPoint x: 83, startPoint y: 766, endPoint x: 104, endPoint y: 766, distance: 21.0
click at [104, 766] on div "Hàng sắp về" at bounding box center [185, 767] width 250 height 28
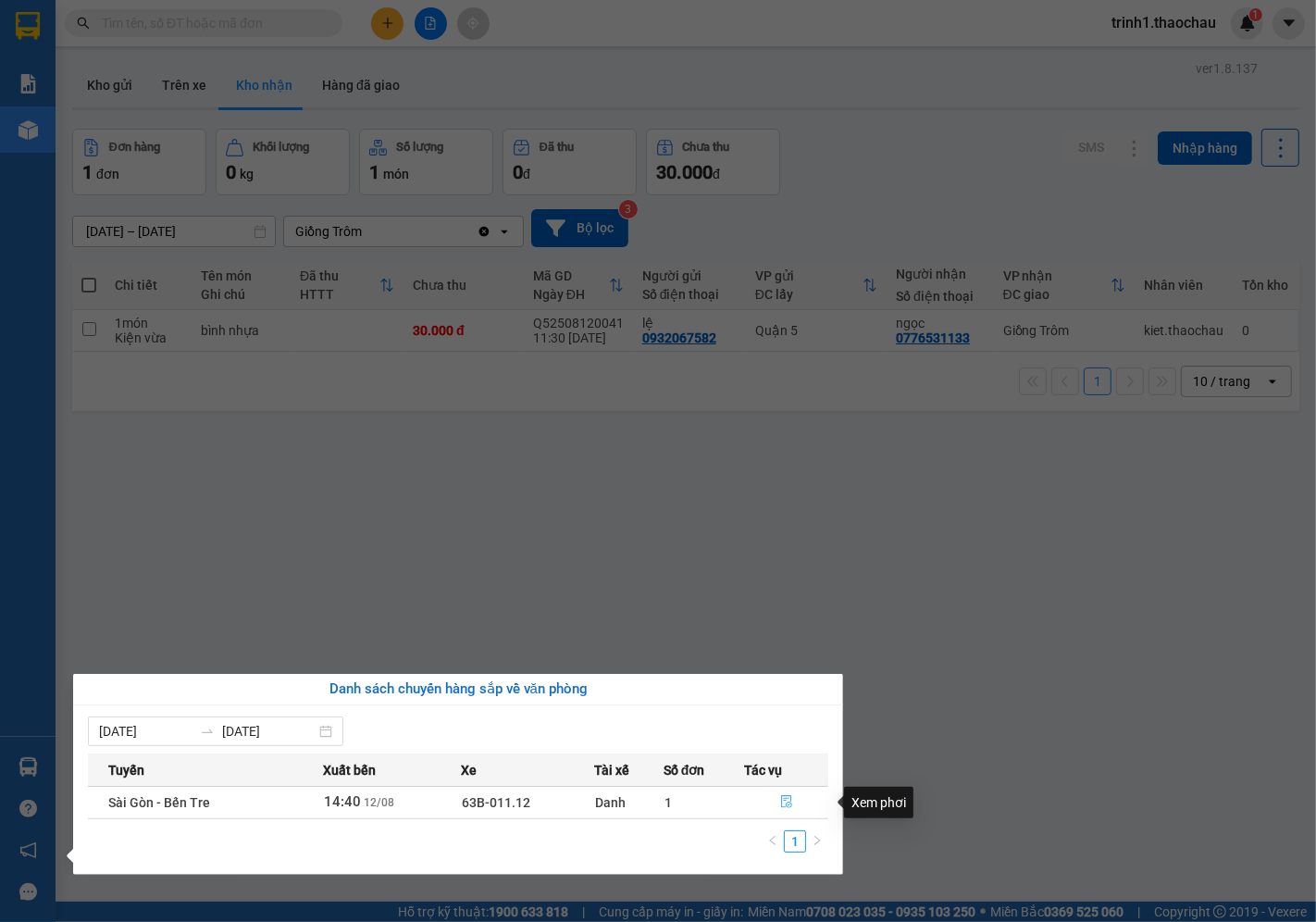
click at [784, 808] on icon "file-done" at bounding box center [787, 802] width 13 height 13
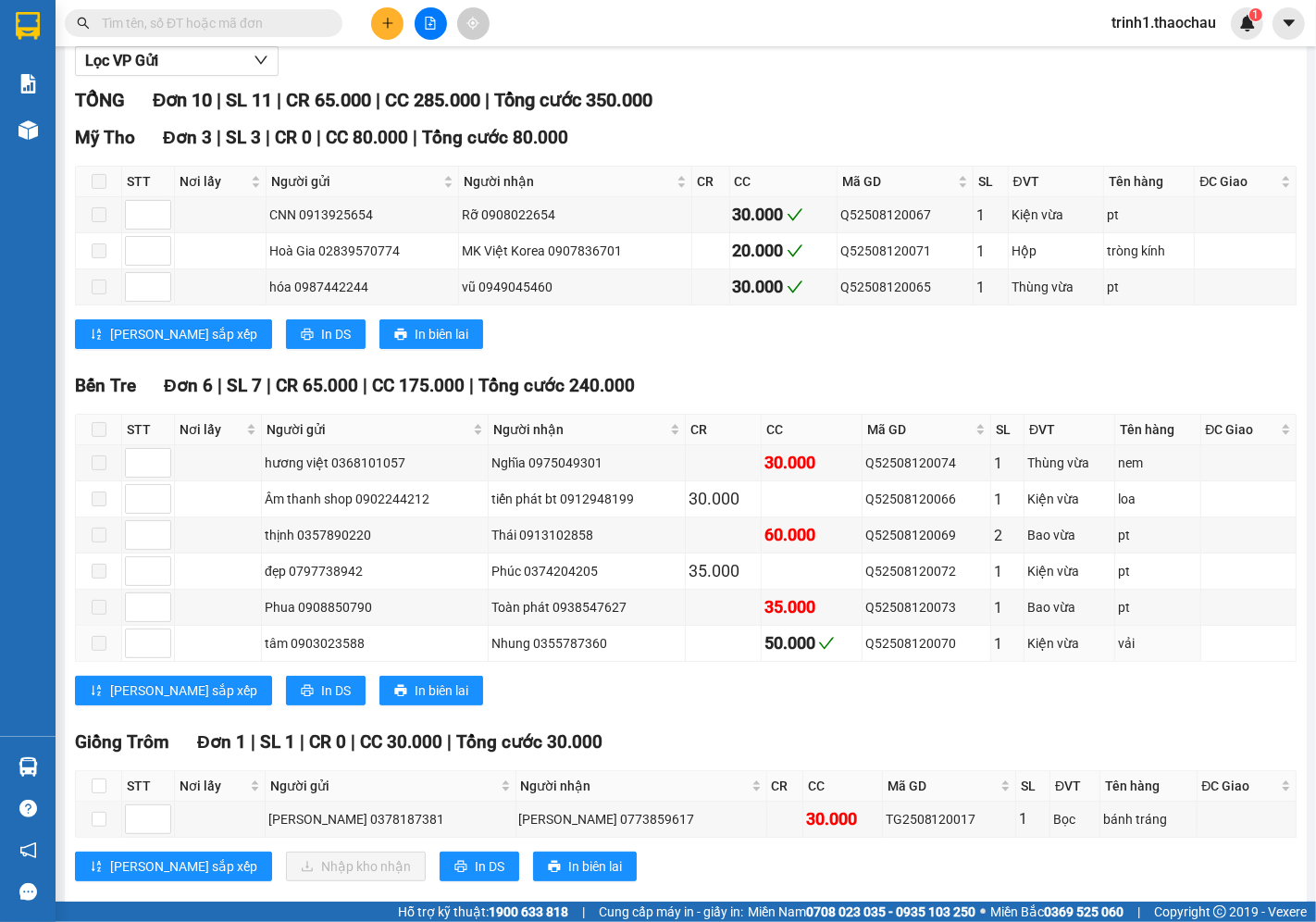
scroll to position [255, 0]
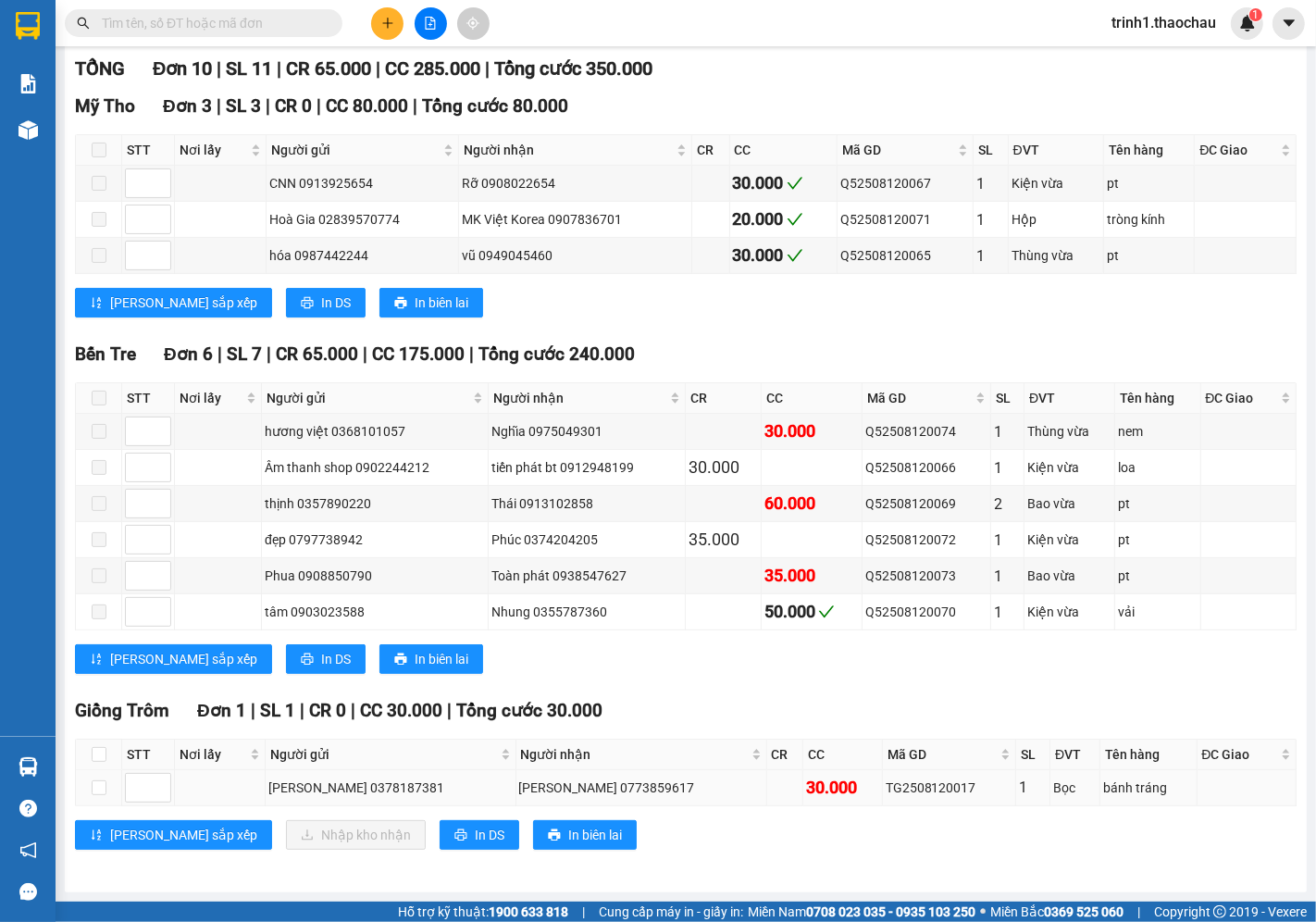
click at [84, 783] on td at bounding box center [98, 788] width 46 height 36
click at [76, 787] on td at bounding box center [98, 788] width 46 height 36
click at [73, 793] on div "[GEOGRAPHIC_DATA] - Bến Tre [DATE] 14:40 - 63B-011.12 Làm mới In phơi In đơn ch…" at bounding box center [686, 355] width 1242 height 1074
click at [74, 798] on div "STT Nơi lấy Người gửi Người nhận CR CC Mã GD SL ĐVT Tên hàng ĐC Giao Ký nhận Hồ…" at bounding box center [685, 772] width 1221 height 68
click at [92, 787] on input "checkbox" at bounding box center [99, 788] width 15 height 15
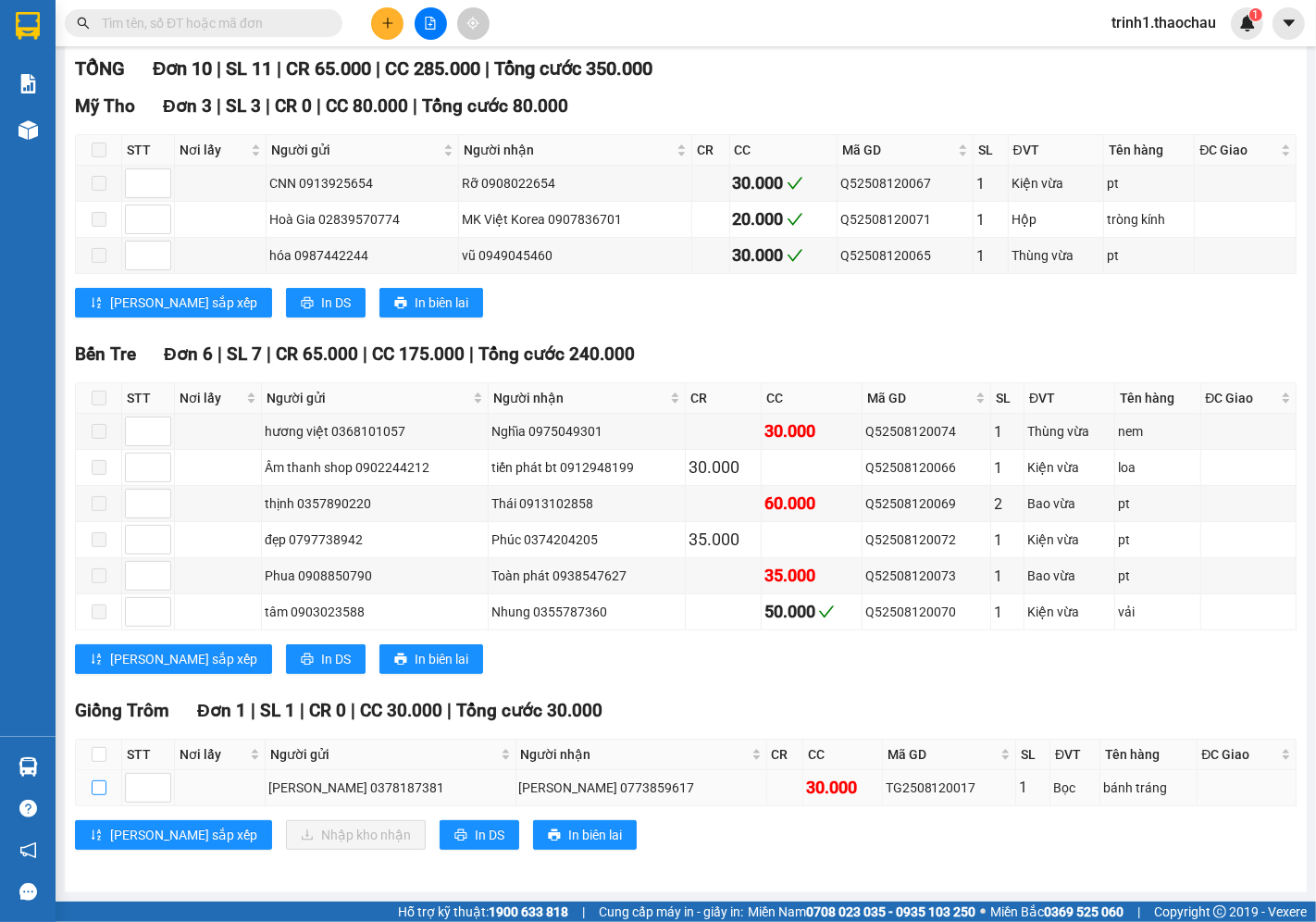
checkbox input "true"
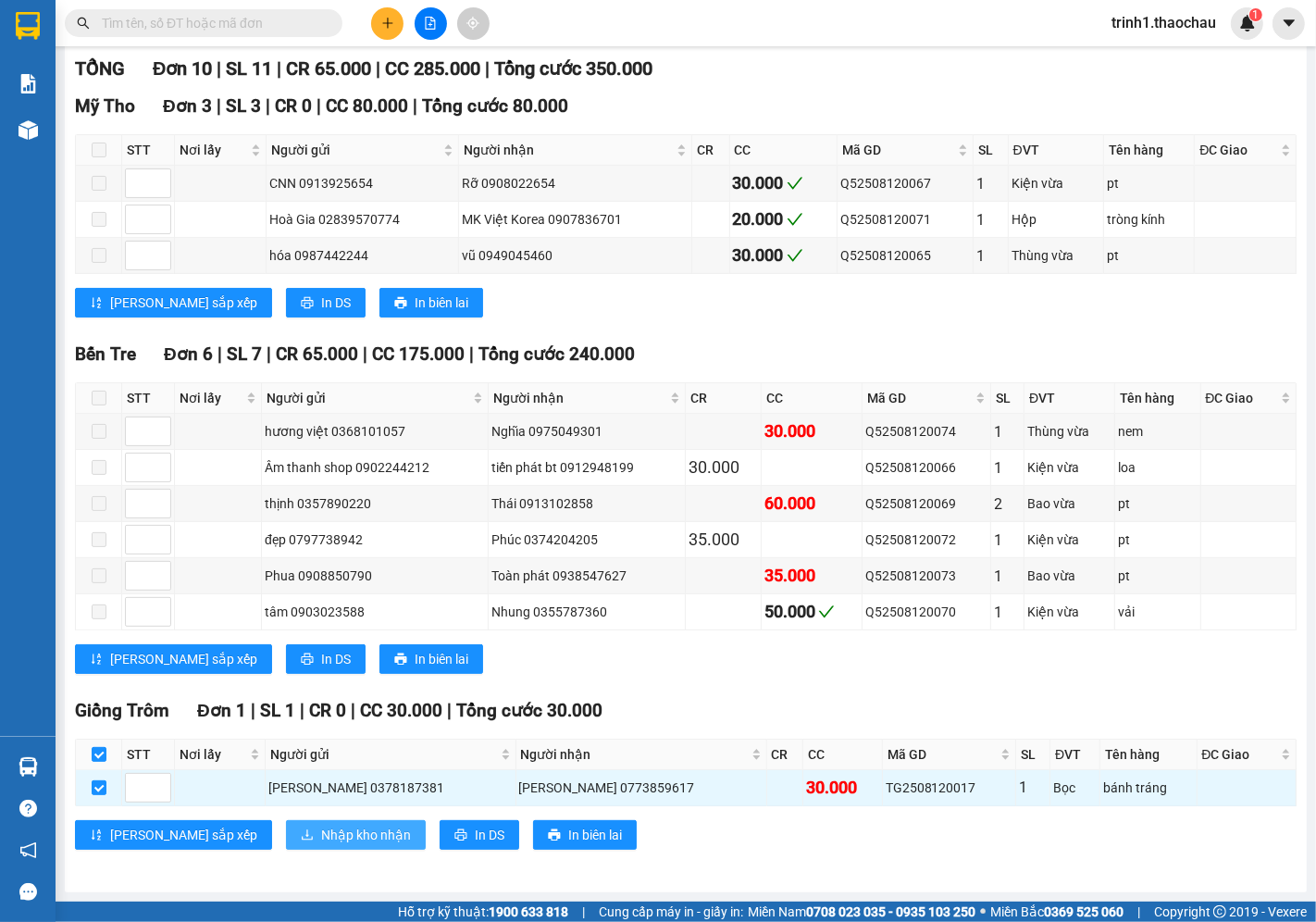
click at [321, 844] on span "Nhập kho nhận" at bounding box center [366, 834] width 90 height 20
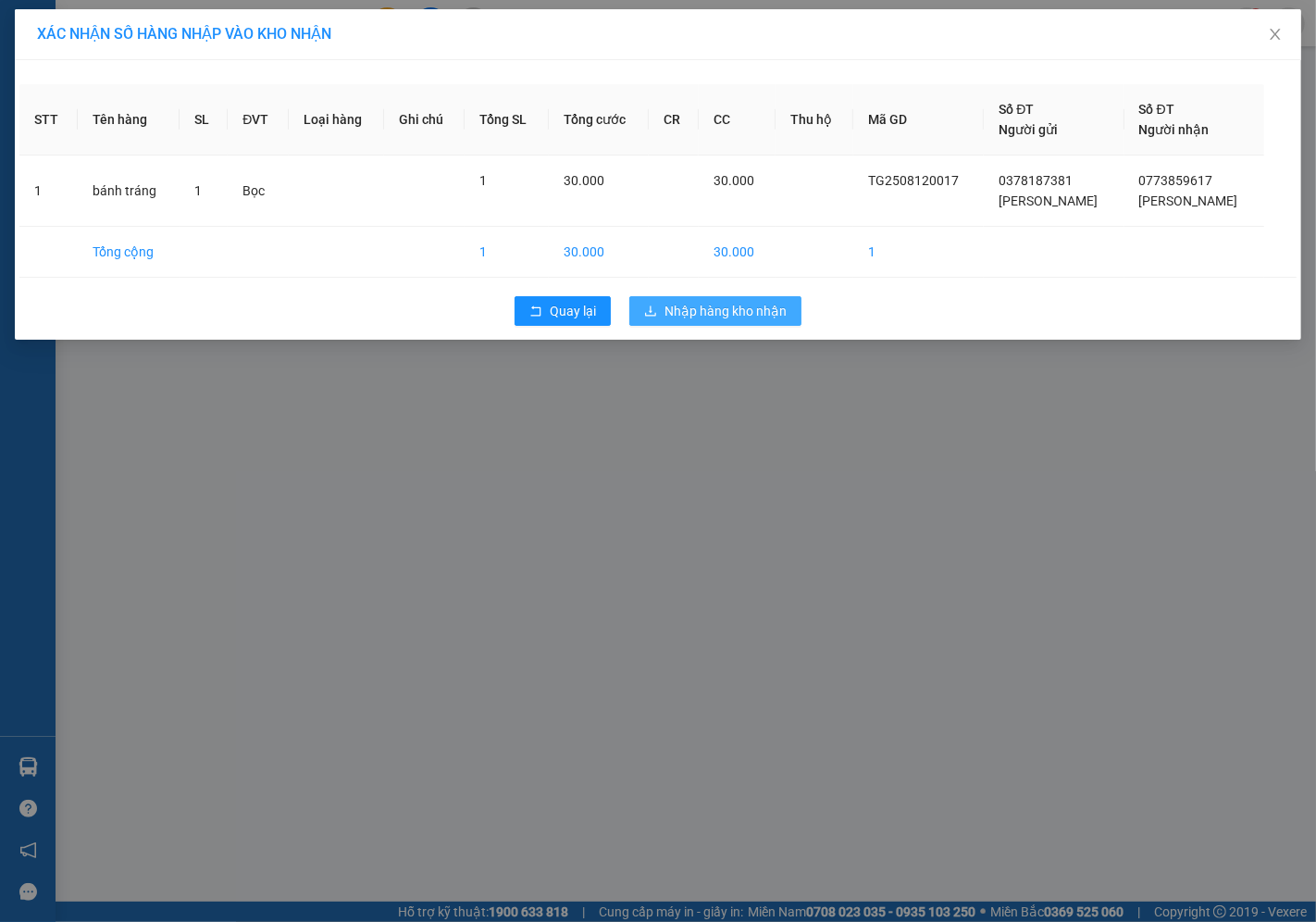
click at [687, 314] on span "Nhập hàng kho nhận" at bounding box center [726, 311] width 122 height 20
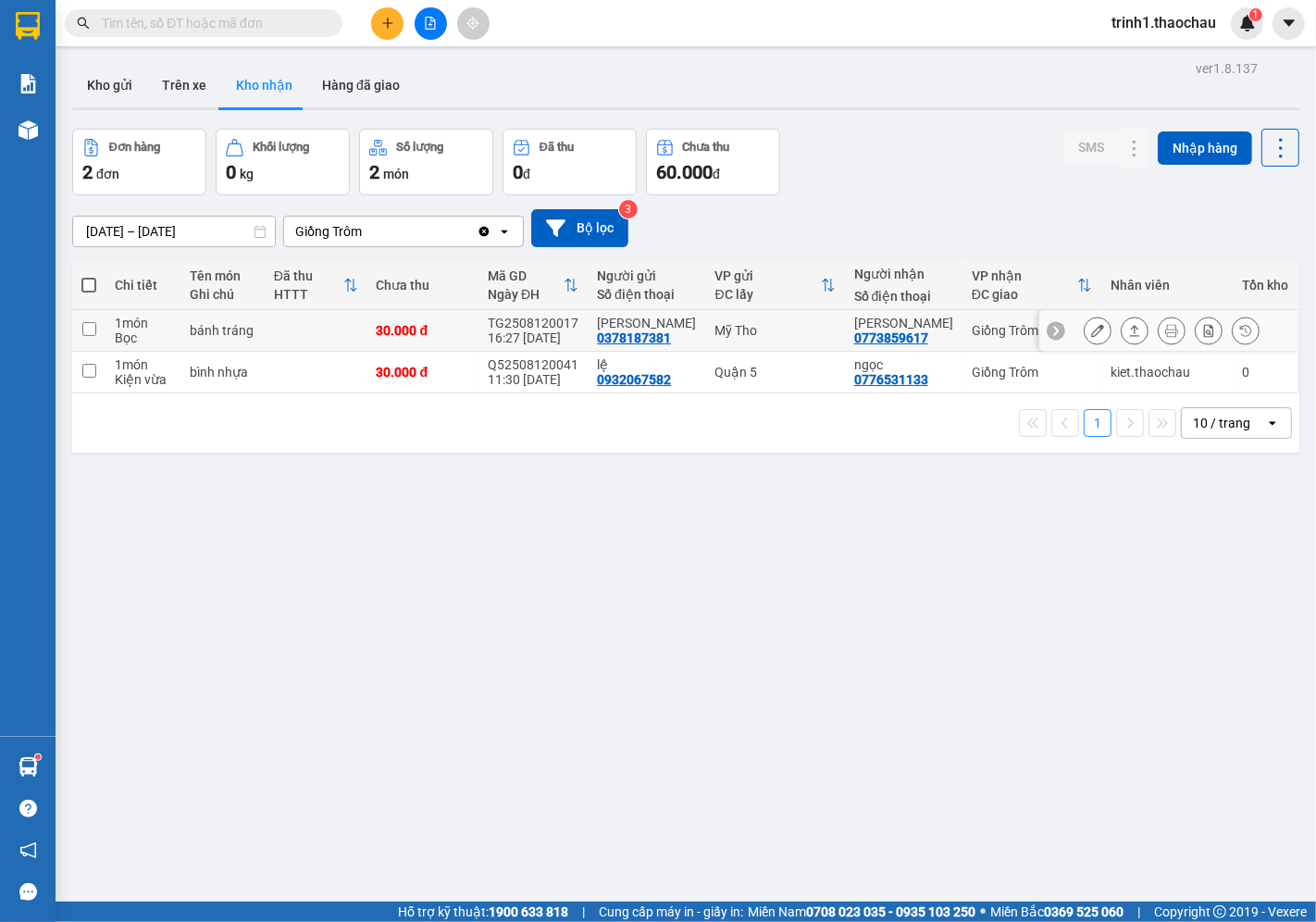
click at [579, 329] on div "TG2508120017" at bounding box center [533, 323] width 91 height 15
checkbox input "true"
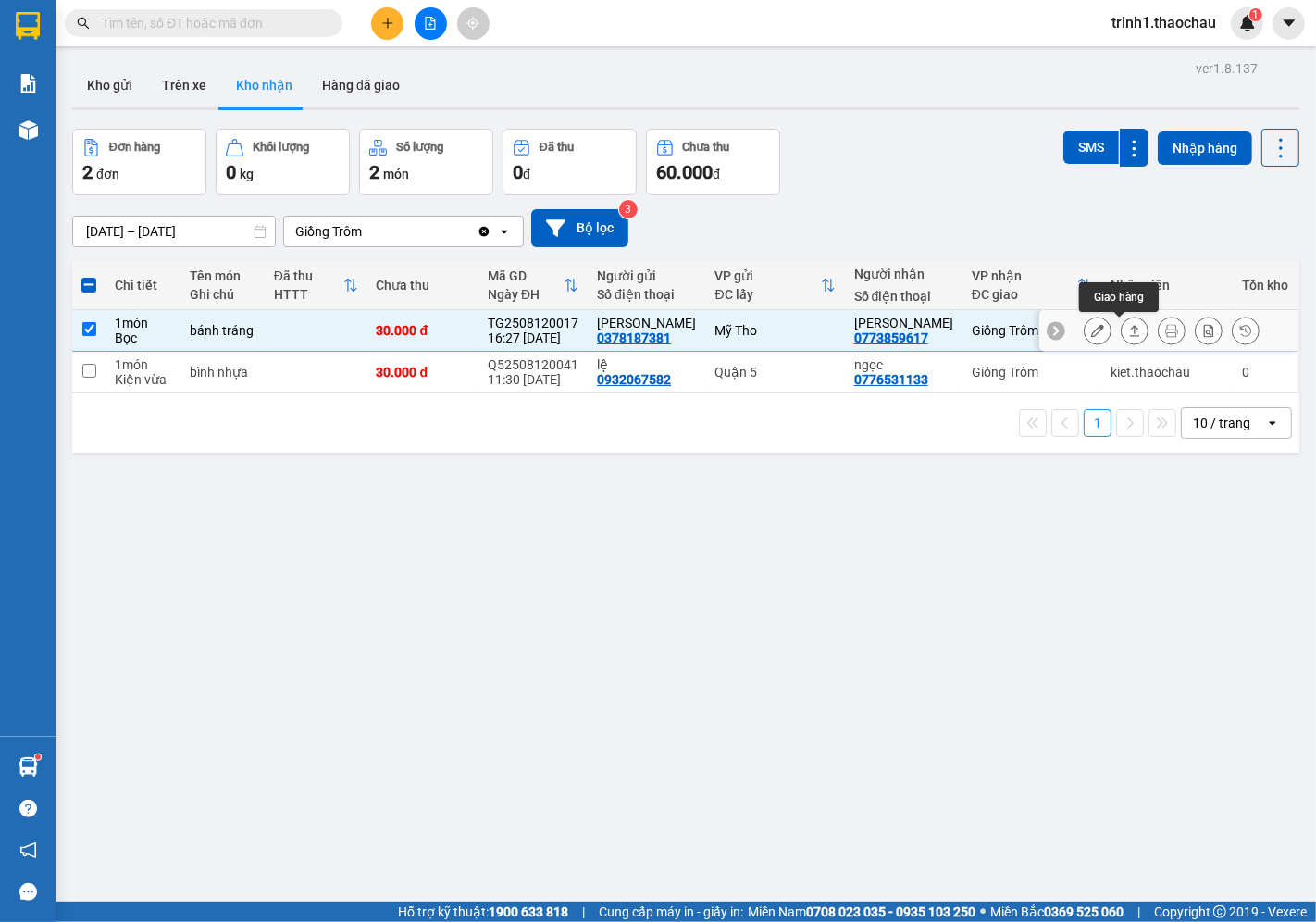
click at [1125, 330] on button at bounding box center [1134, 331] width 26 height 32
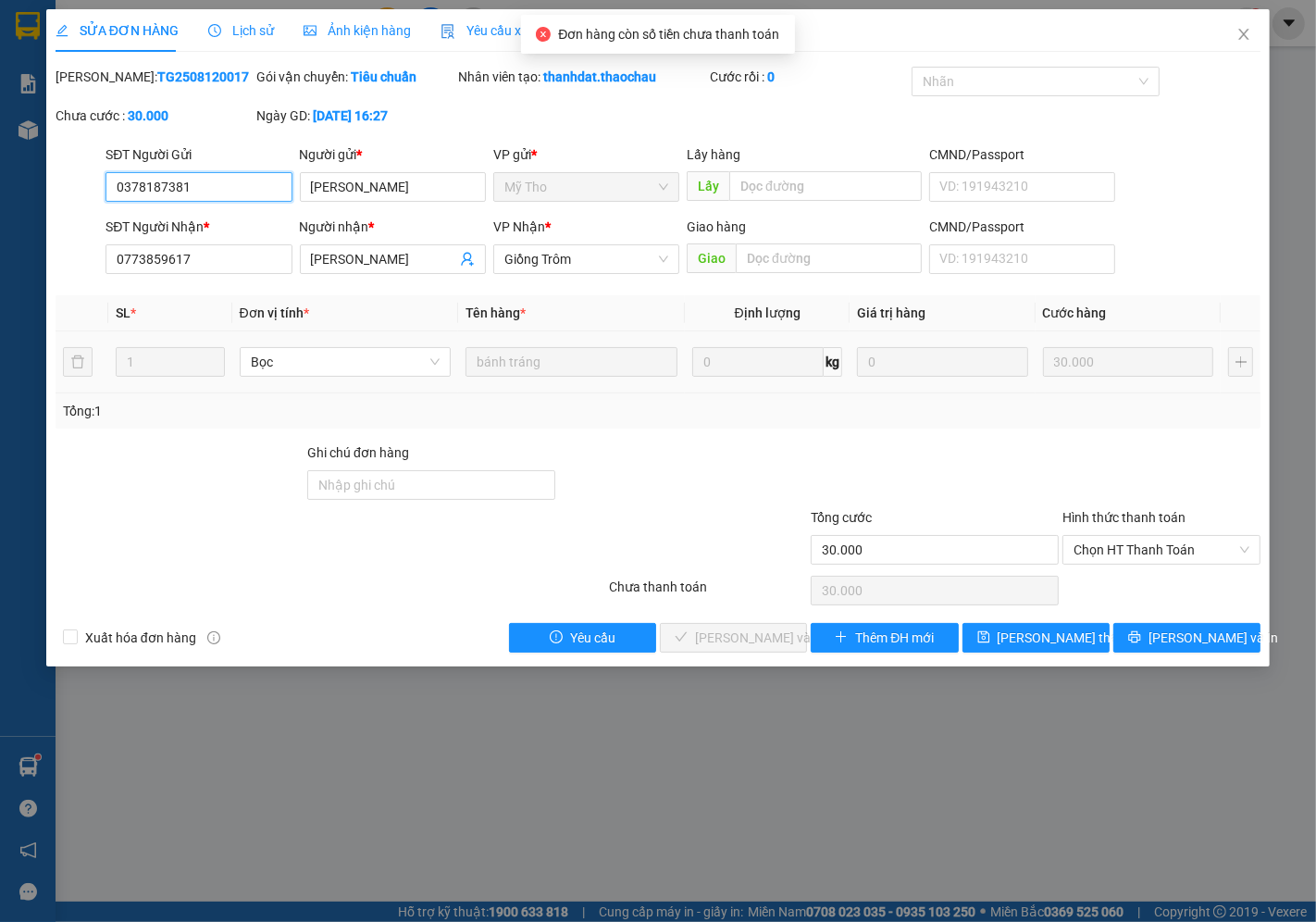
type input "0378187381"
type input "[PERSON_NAME]"
type input "0773859617"
type input "[PERSON_NAME]"
type input "30.000"
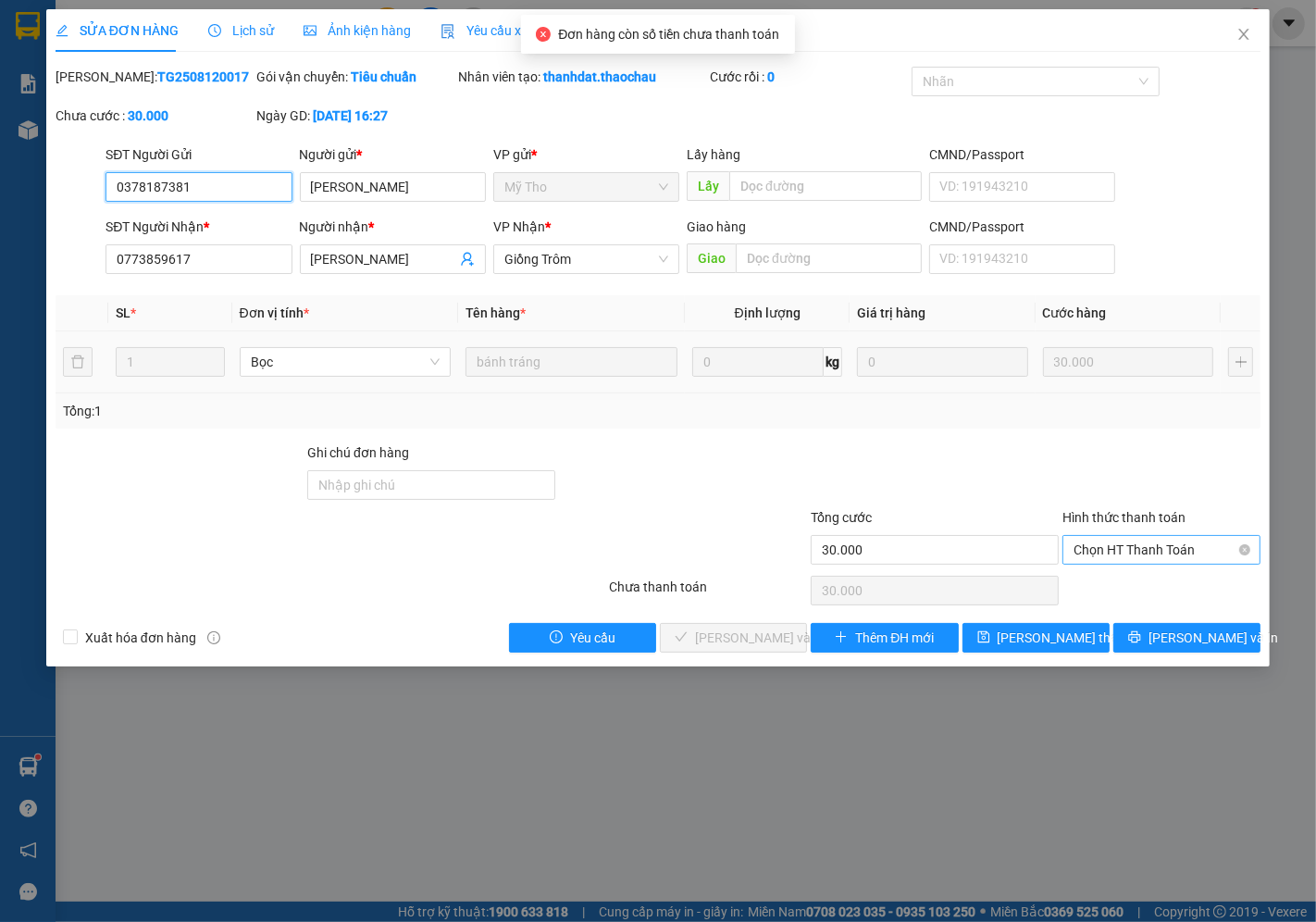
click at [1199, 548] on span "Chọn HT Thanh Toán" at bounding box center [1161, 549] width 176 height 28
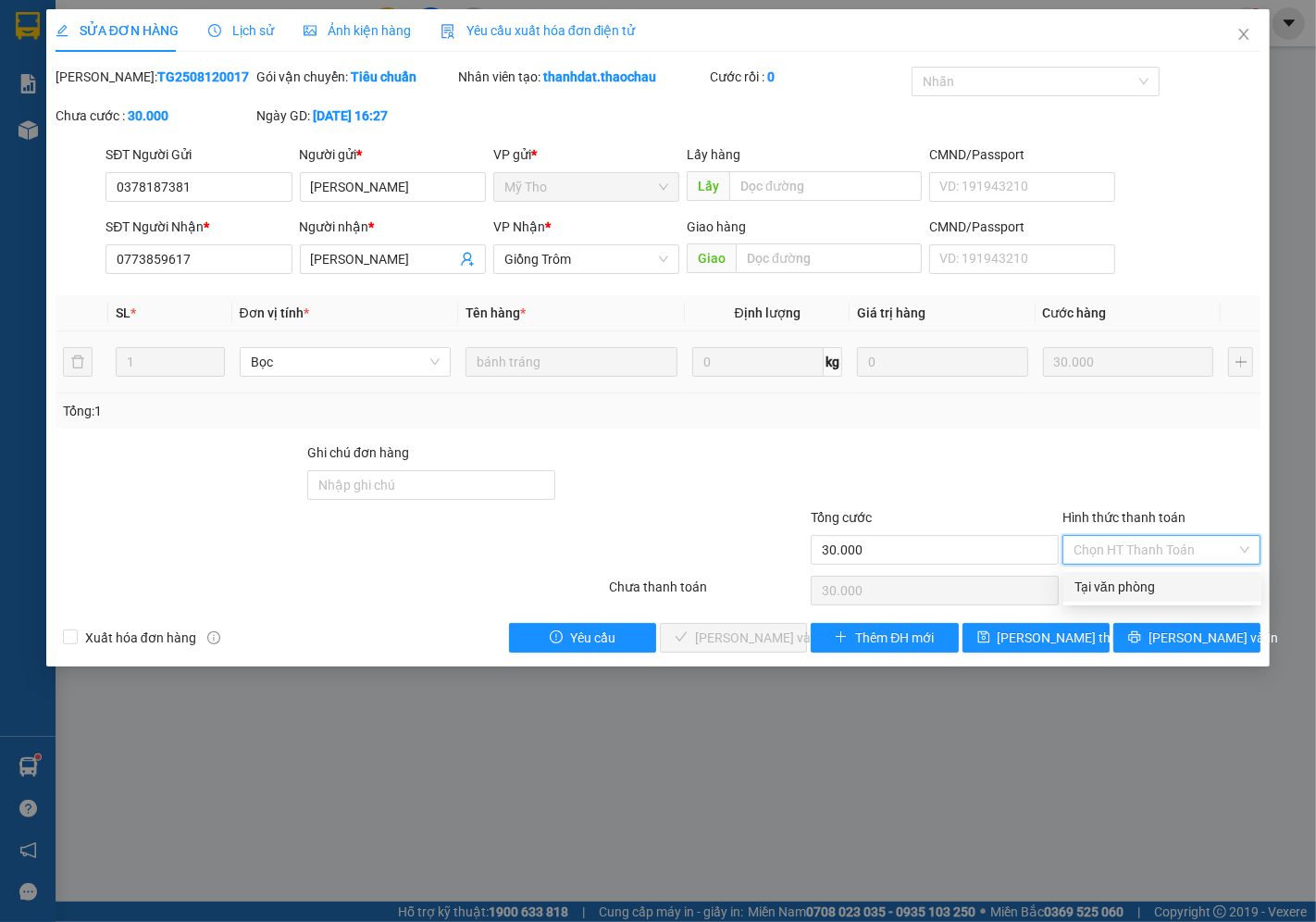
click at [1114, 588] on div "Tại văn phòng" at bounding box center [1162, 587] width 176 height 20
type input "0"
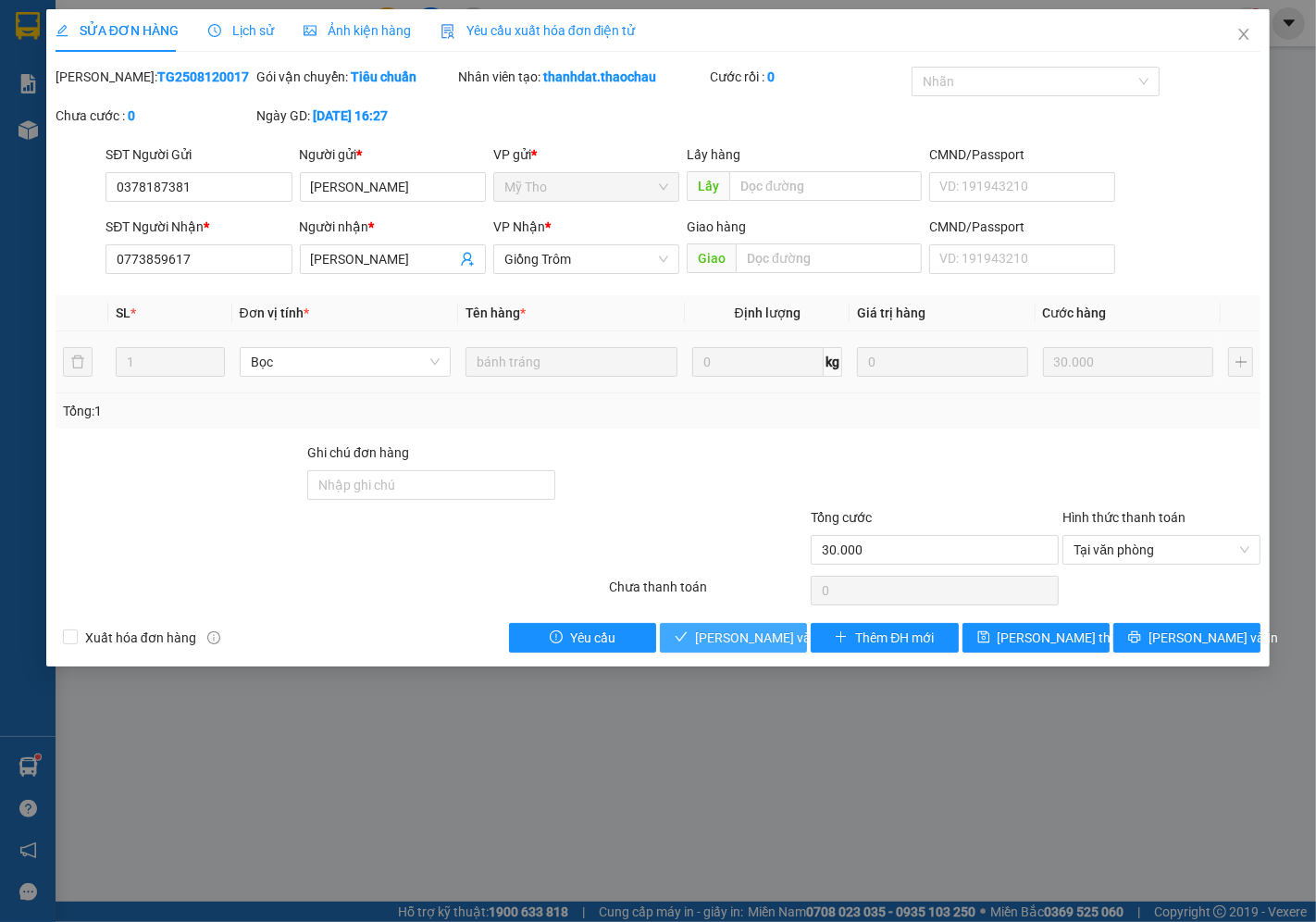
click at [742, 624] on button "[PERSON_NAME] và Giao hàng" at bounding box center [733, 637] width 147 height 30
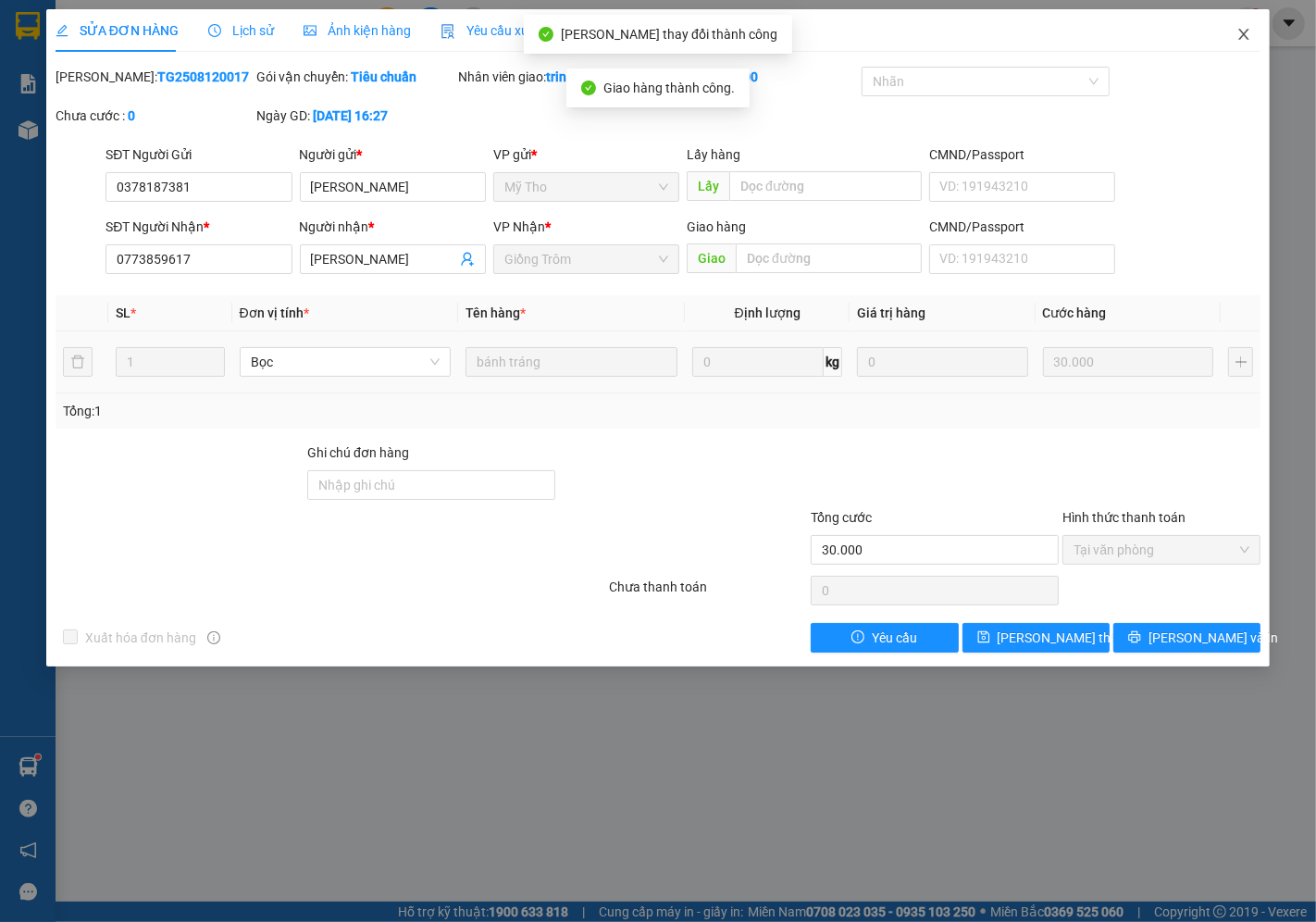
click at [1243, 46] on span "Close" at bounding box center [1243, 35] width 52 height 52
